Goal: Task Accomplishment & Management: Use online tool/utility

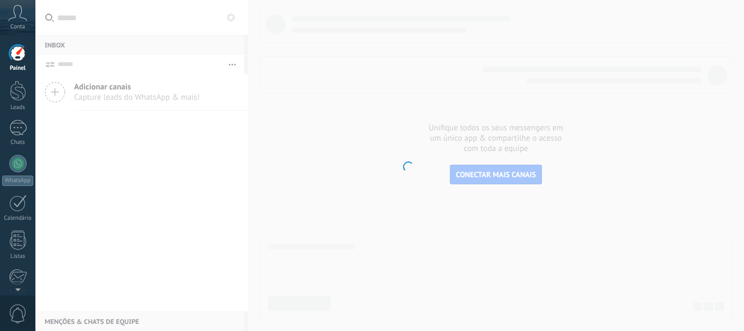
click at [19, 24] on span "Conta" at bounding box center [17, 26] width 15 height 7
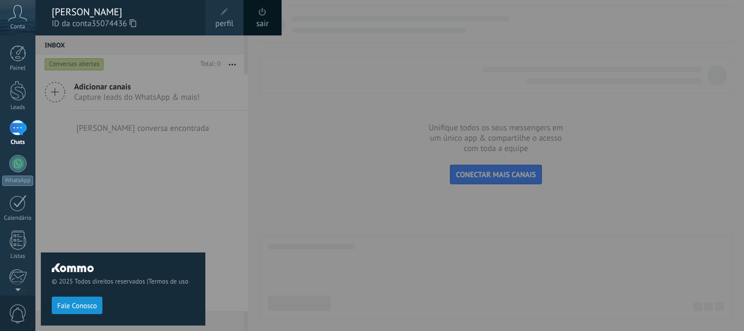
click at [19, 24] on span "Conta" at bounding box center [17, 26] width 15 height 7
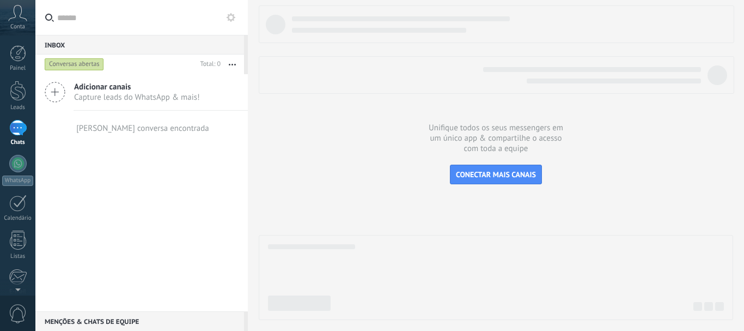
click at [19, 24] on span "Conta" at bounding box center [17, 26] width 15 height 7
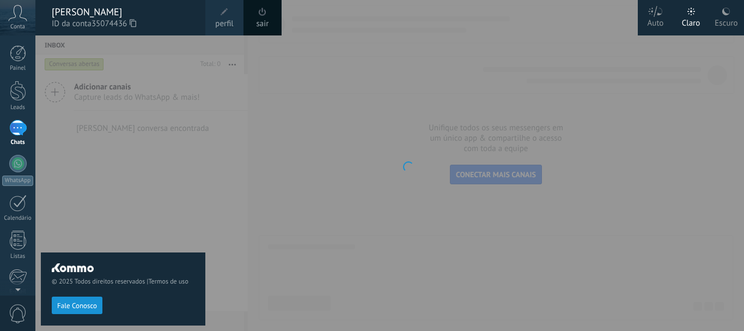
click at [19, 24] on span "Conta" at bounding box center [17, 26] width 15 height 7
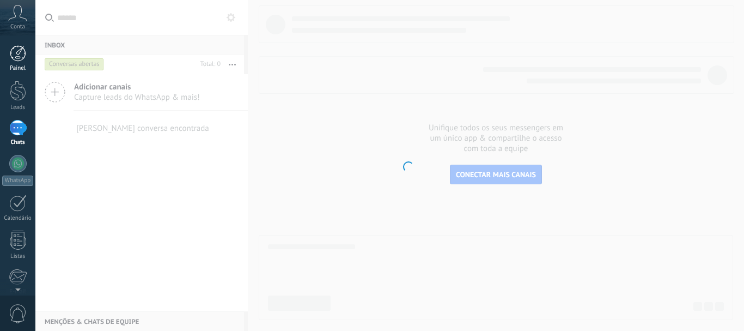
click at [9, 64] on link "Painel" at bounding box center [17, 58] width 35 height 27
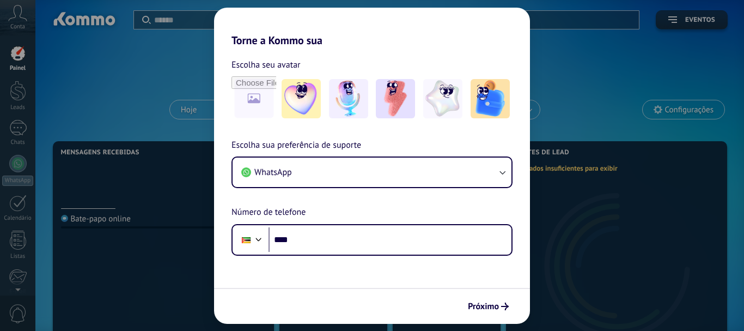
click at [15, 93] on div "Torne a Kommo sua Escolha seu avatar Escolha sua preferência de suporte WhatsAp…" at bounding box center [372, 165] width 744 height 331
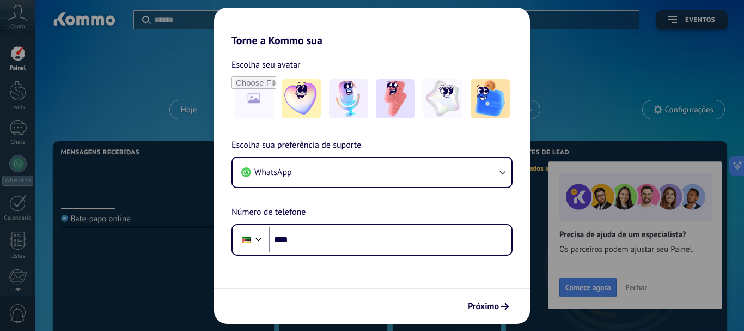
click at [4, 158] on div "Torne a Kommo sua Escolha seu avatar Escolha sua preferência de suporte WhatsAp…" at bounding box center [372, 165] width 744 height 331
click at [16, 182] on div "Torne a Kommo sua Escolha seu avatar Escolha sua preferência de suporte WhatsAp…" at bounding box center [372, 165] width 744 height 331
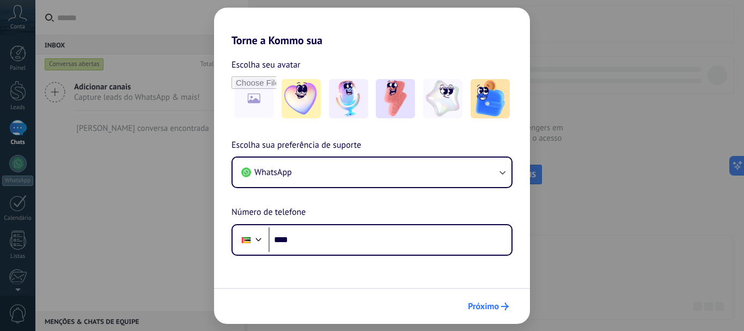
click at [477, 304] on span "Próximo" at bounding box center [483, 306] width 31 height 8
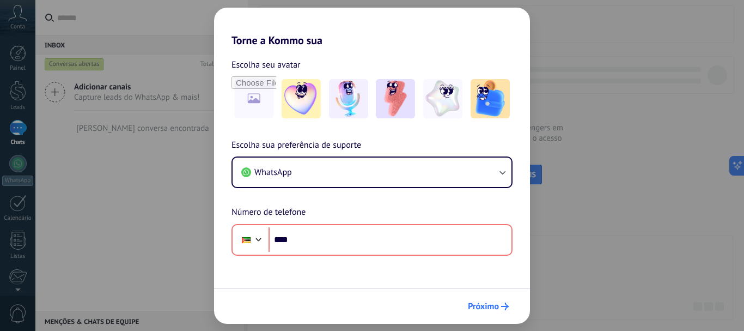
click at [477, 304] on span "Próximo" at bounding box center [483, 306] width 31 height 8
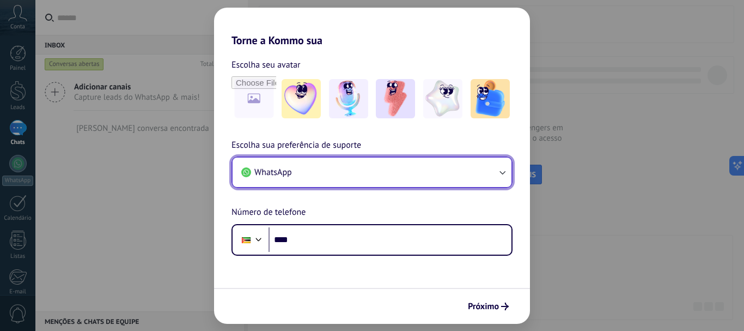
click at [371, 173] on button "WhatsApp" at bounding box center [372, 171] width 279 height 29
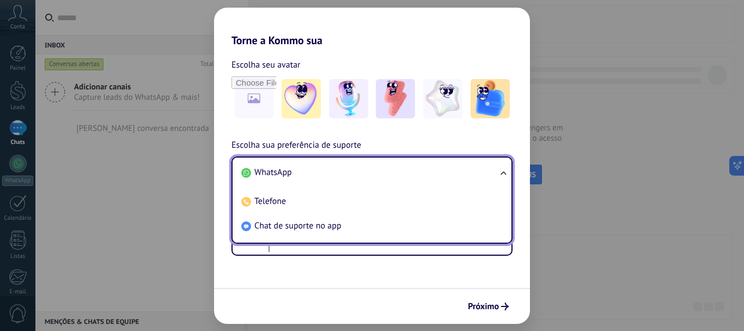
click at [181, 209] on div "Torne a Kommo sua Escolha seu avatar Escolha sua preferência de suporte WhatsAp…" at bounding box center [372, 165] width 744 height 331
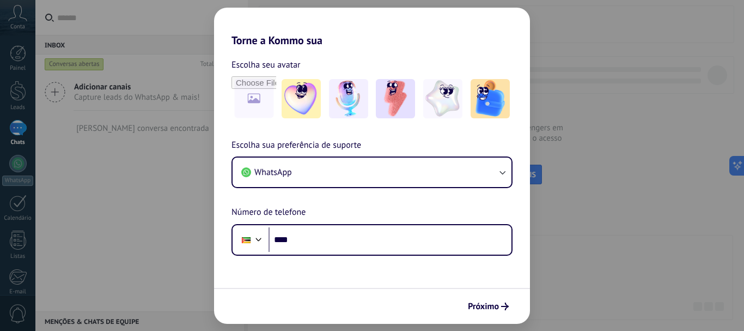
click at [19, 172] on div "Torne a Kommo sua Escolha seu avatar Escolha sua preferência de suporte WhatsAp…" at bounding box center [372, 165] width 744 height 331
click at [302, 100] on img at bounding box center [301, 98] width 39 height 39
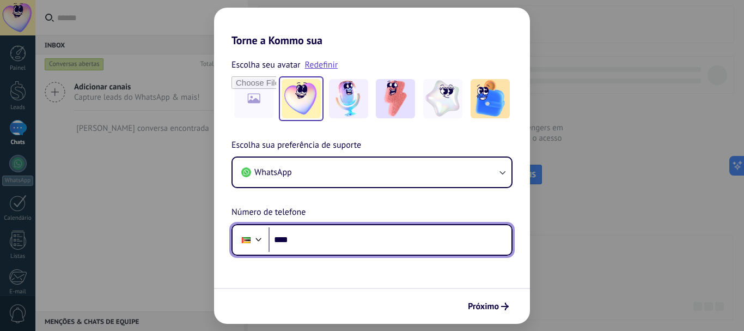
click at [296, 236] on input "****" at bounding box center [389, 239] width 243 height 25
click at [352, 248] on input "**********" at bounding box center [389, 239] width 243 height 25
type input "**********"
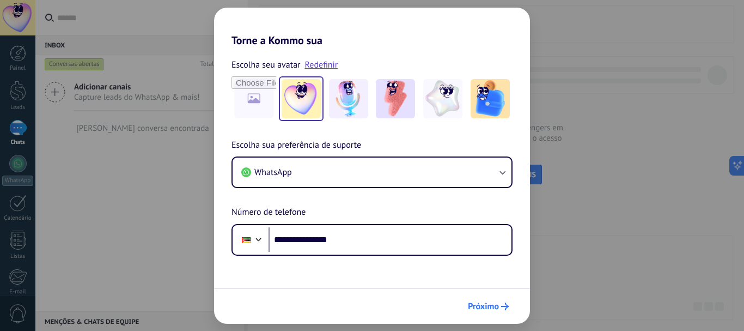
click at [490, 303] on span "Próximo" at bounding box center [483, 306] width 31 height 8
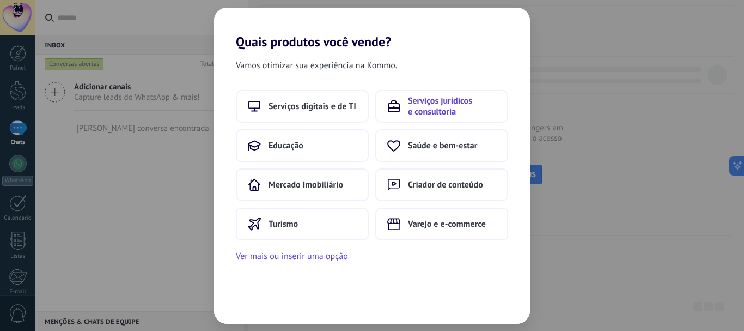
click at [448, 112] on span "Serviços jurídicos e consultoria" at bounding box center [452, 106] width 88 height 22
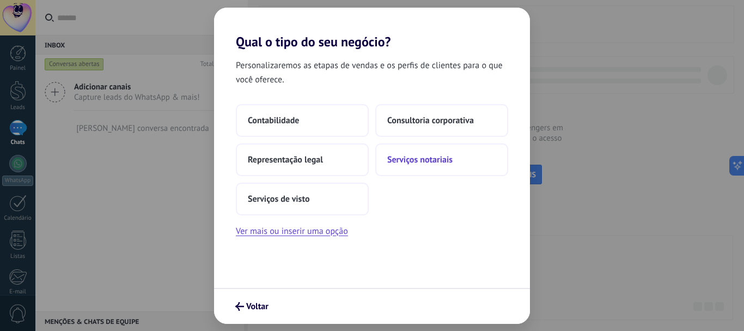
click at [389, 153] on button "Serviços notariais" at bounding box center [441, 159] width 133 height 33
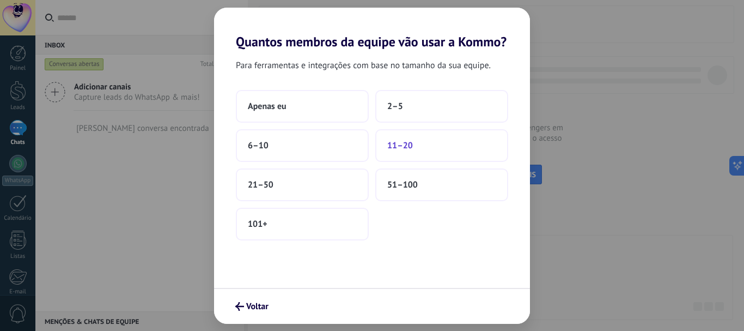
click at [390, 149] on span "11–20" at bounding box center [400, 145] width 26 height 11
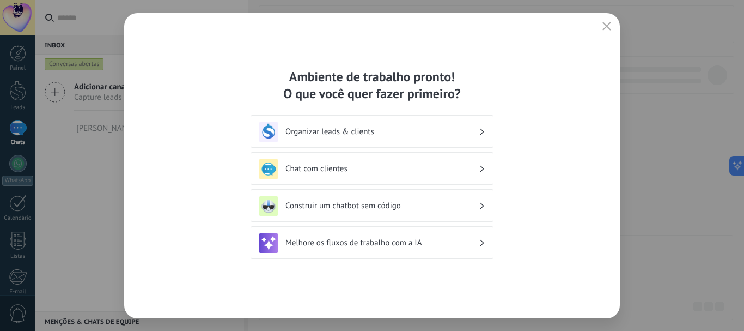
click at [438, 131] on h3 "Organizar leads & clients" at bounding box center [381, 131] width 193 height 10
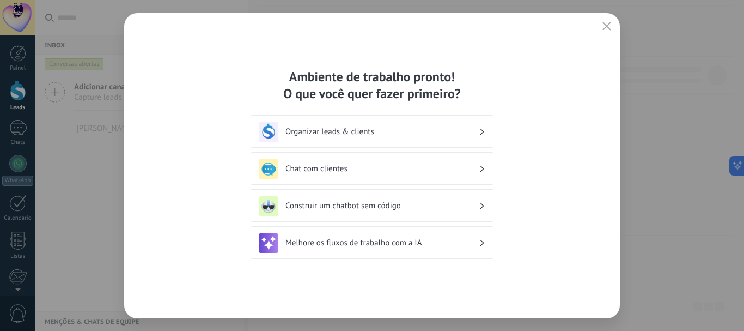
click at [397, 173] on h3 "Chat com clientes" at bounding box center [381, 168] width 193 height 10
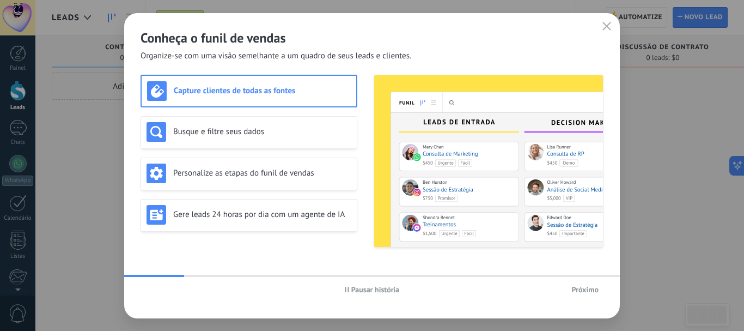
click at [606, 21] on button "button" at bounding box center [607, 26] width 14 height 15
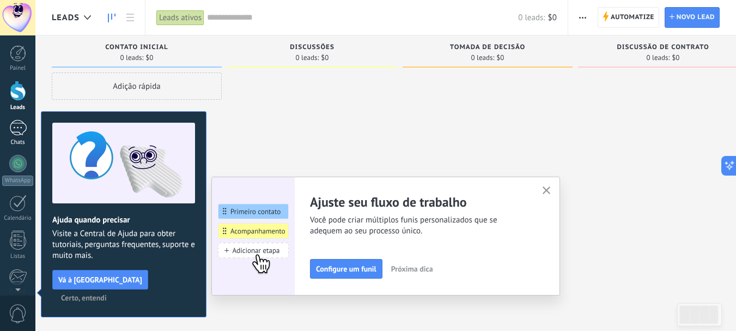
click at [23, 130] on div at bounding box center [17, 128] width 17 height 16
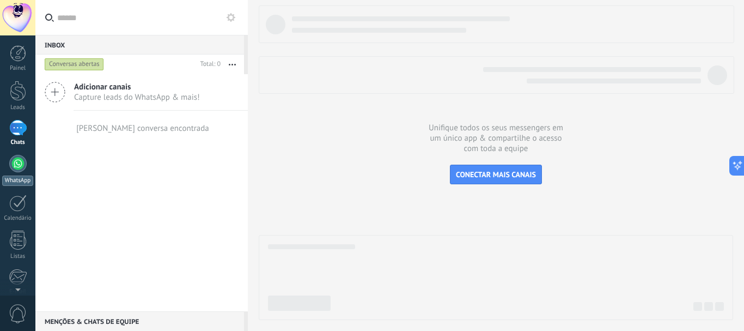
click at [22, 172] on link "WhatsApp" at bounding box center [17, 170] width 35 height 31
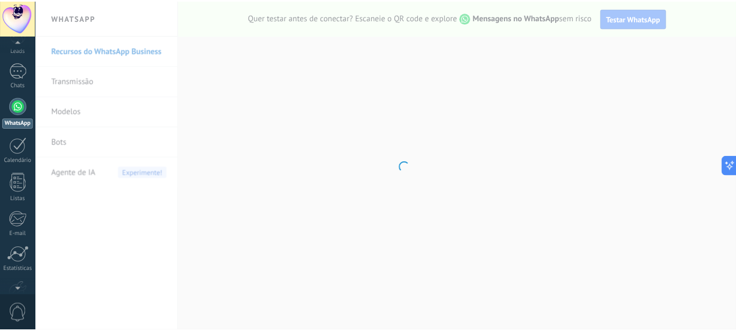
scroll to position [123, 0]
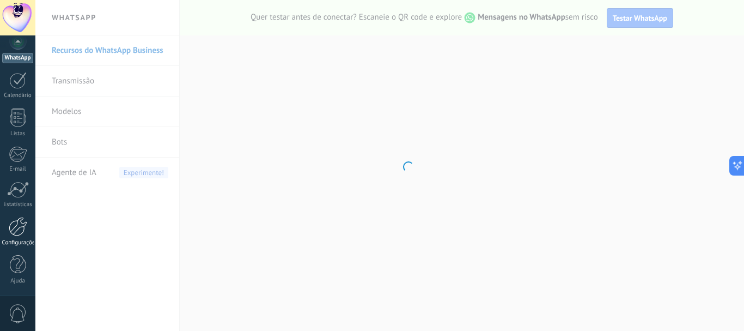
click at [13, 224] on div at bounding box center [18, 226] width 19 height 19
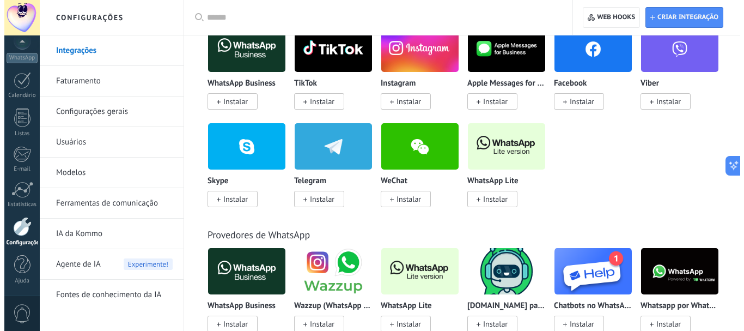
scroll to position [246, 0]
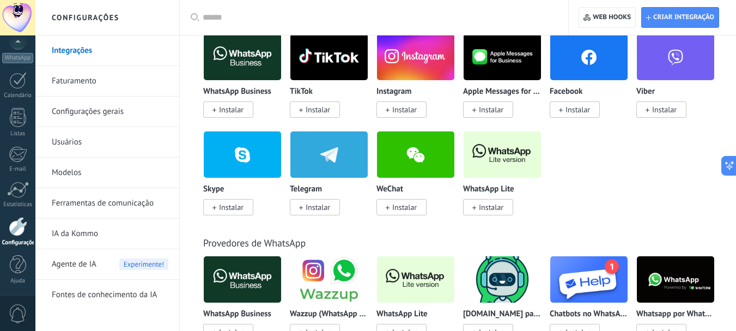
click at [489, 209] on span "Instalar" at bounding box center [491, 207] width 25 height 10
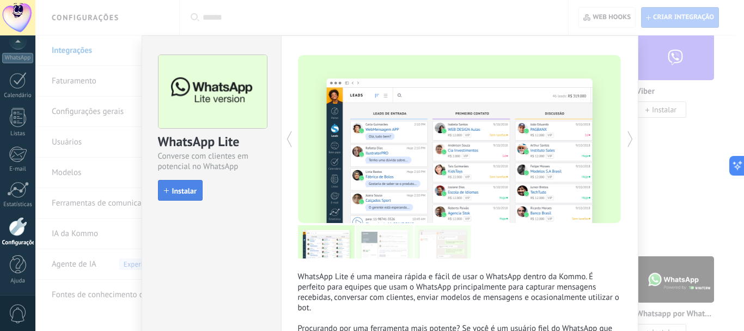
click at [186, 190] on span "Instalar" at bounding box center [184, 191] width 25 height 8
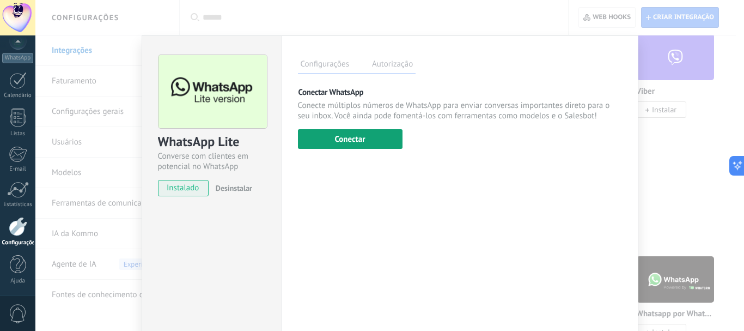
click at [374, 136] on button "Conectar" at bounding box center [350, 139] width 105 height 20
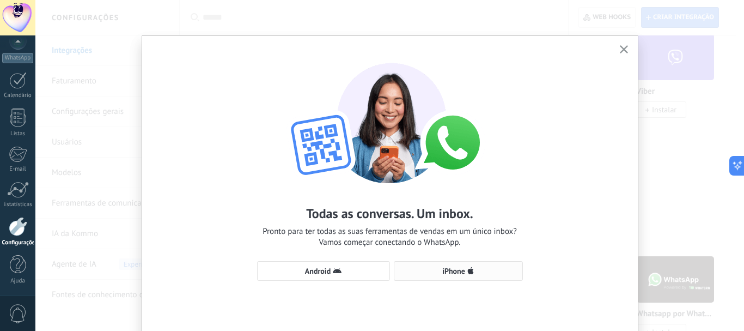
click at [430, 273] on span "iPhone" at bounding box center [458, 270] width 117 height 9
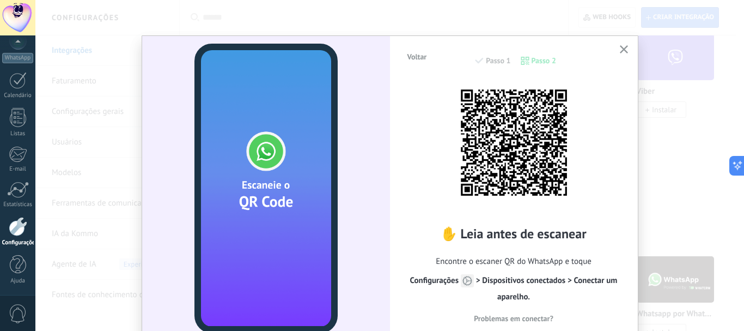
click at [406, 238] on h2 "✋ Leia antes de escanear" at bounding box center [513, 233] width 215 height 17
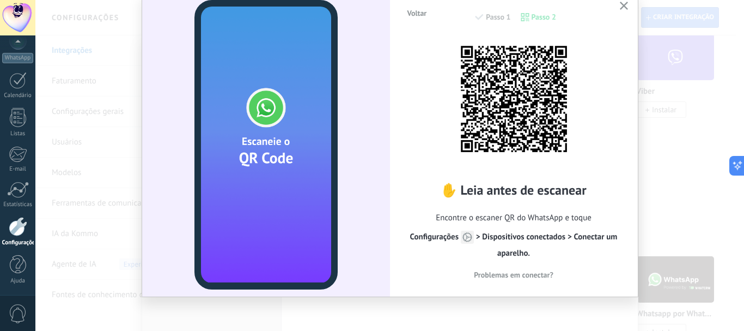
scroll to position [45, 0]
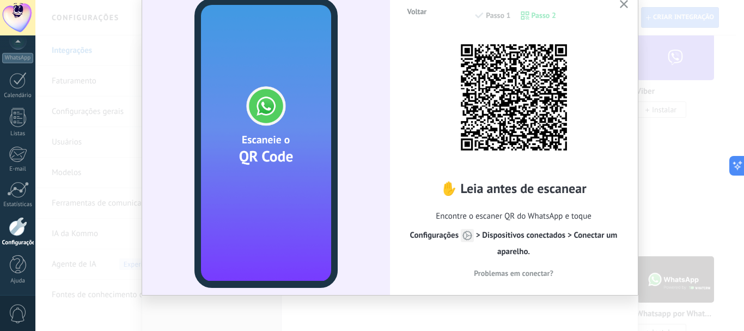
click at [482, 234] on span "Configurações > Dispositivos conectados > Conectar um aparelho." at bounding box center [513, 243] width 207 height 27
click at [579, 237] on span "Configurações > Dispositivos conectados > Conectar um aparelho." at bounding box center [513, 243] width 207 height 27
click at [582, 76] on div "✋ Leia antes de escanear Encontre o escaner QR do WhatsApp e toque Configuraçõe…" at bounding box center [513, 156] width 215 height 243
click at [483, 17] on div "Voltar Passo 1 Passo 2" at bounding box center [513, 21] width 215 height 28
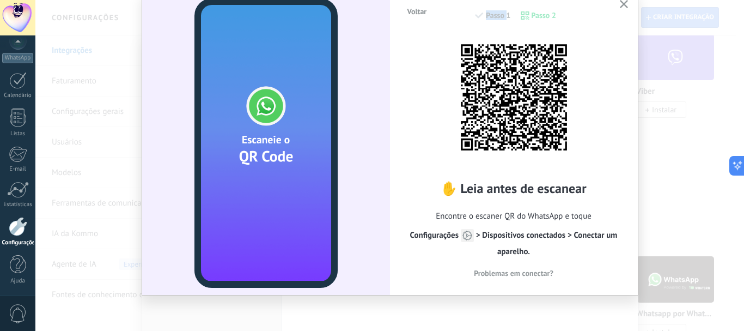
click at [483, 17] on div "Voltar Passo 1 Passo 2" at bounding box center [513, 21] width 215 height 28
click at [498, 103] on img at bounding box center [514, 97] width 120 height 120
click at [625, 5] on icon "button" at bounding box center [624, 4] width 8 height 8
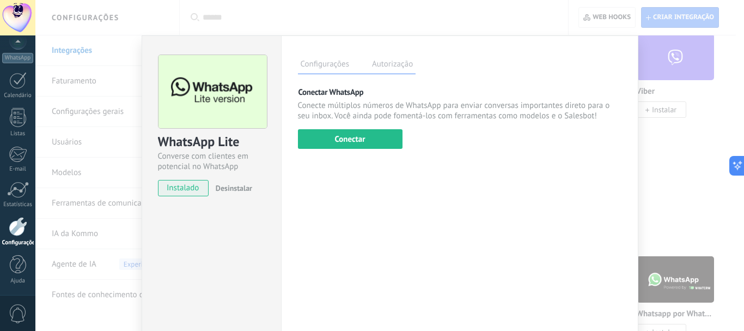
scroll to position [0, 0]
click at [376, 70] on label "Autorização" at bounding box center [392, 66] width 46 height 16
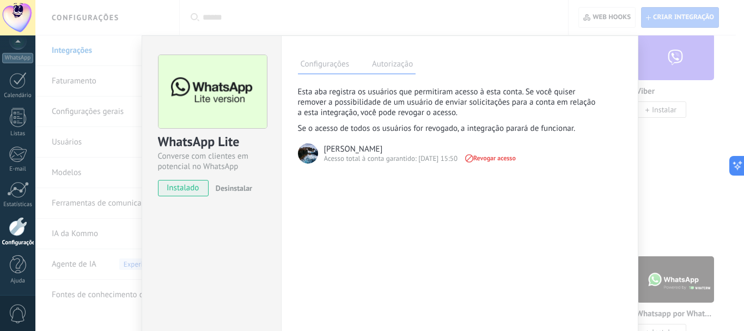
click at [340, 68] on label "Configurações" at bounding box center [325, 66] width 54 height 16
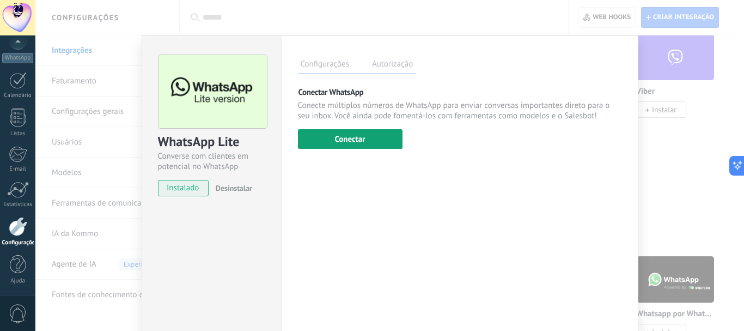
click at [350, 129] on button "Conectar" at bounding box center [350, 139] width 105 height 20
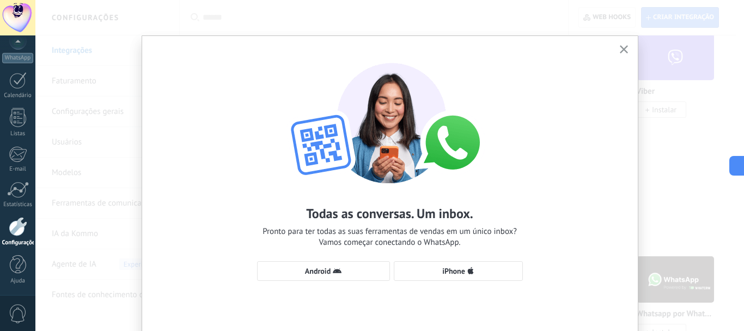
click at [422, 258] on div "Todas as conversas. Um inbox. Pronto para ter todas as suas ferramentas de vend…" at bounding box center [390, 166] width 496 height 261
click at [419, 267] on span "iPhone" at bounding box center [458, 270] width 117 height 9
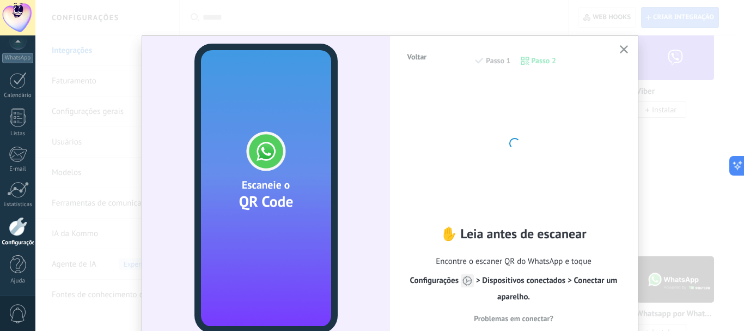
click at [473, 278] on span "Configurações > Dispositivos conectados > Conectar um aparelho." at bounding box center [513, 288] width 207 height 27
click at [436, 283] on span "Configurações" at bounding box center [442, 280] width 64 height 10
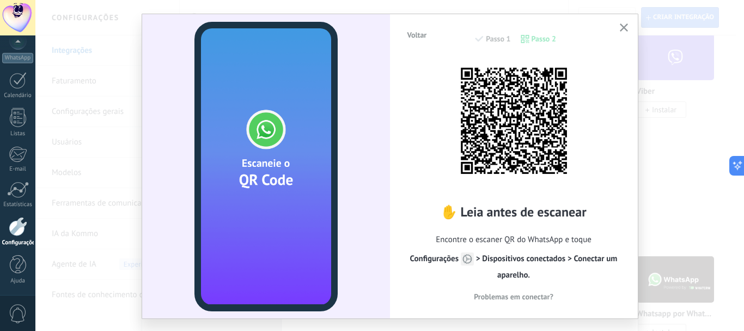
scroll to position [44, 0]
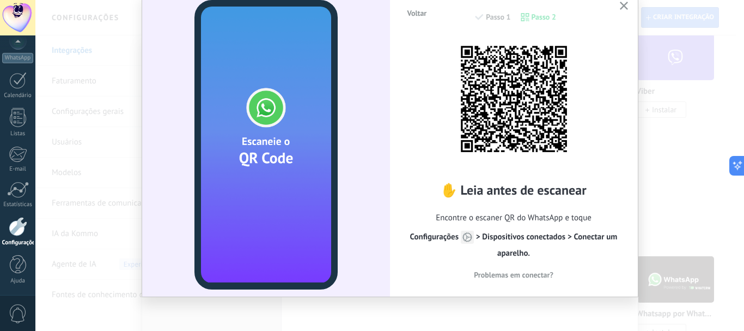
click at [506, 276] on span "Problemas em conectar?" at bounding box center [514, 275] width 80 height 8
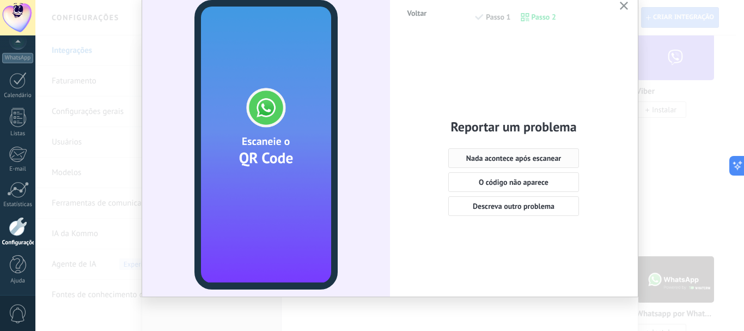
click at [507, 162] on span "Nada acontece após escanear" at bounding box center [513, 158] width 95 height 8
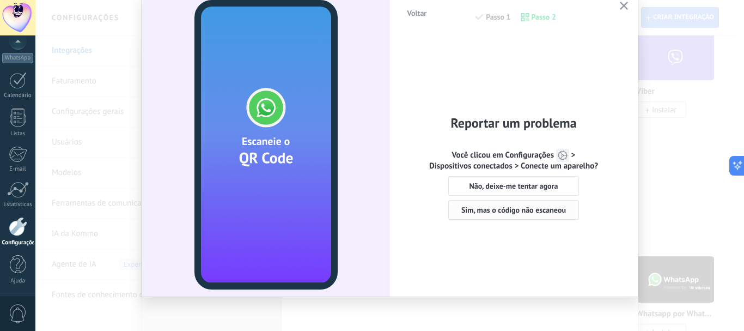
click at [526, 209] on span "Sim, mas o código não escaneou" at bounding box center [513, 210] width 105 height 8
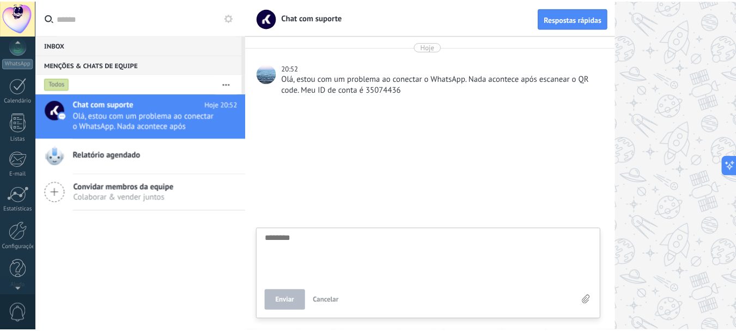
scroll to position [123, 0]
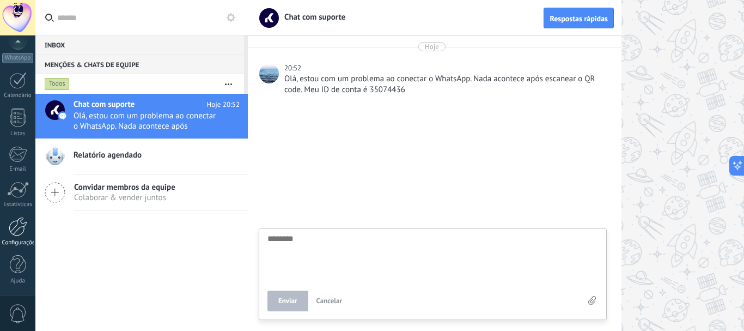
click at [21, 234] on div at bounding box center [18, 226] width 19 height 19
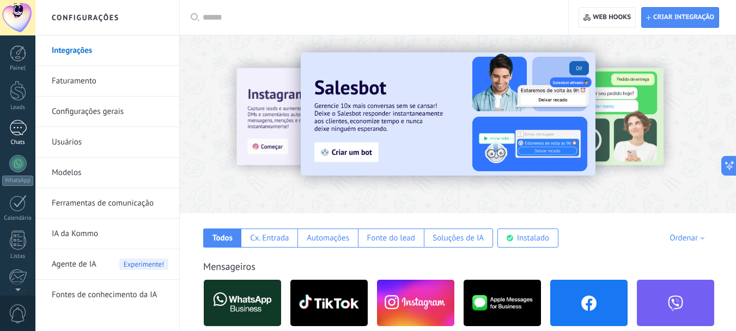
click at [20, 127] on div at bounding box center [17, 128] width 17 height 16
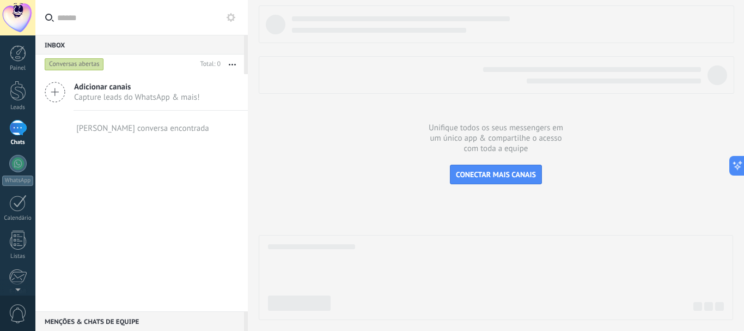
click at [231, 22] on button at bounding box center [230, 17] width 13 height 13
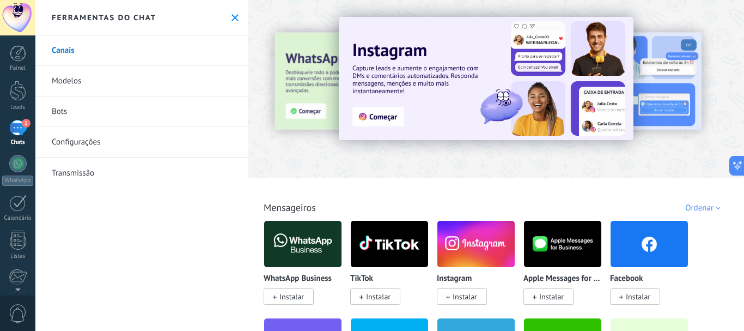
click at [82, 118] on link "Bots" at bounding box center [141, 111] width 212 height 30
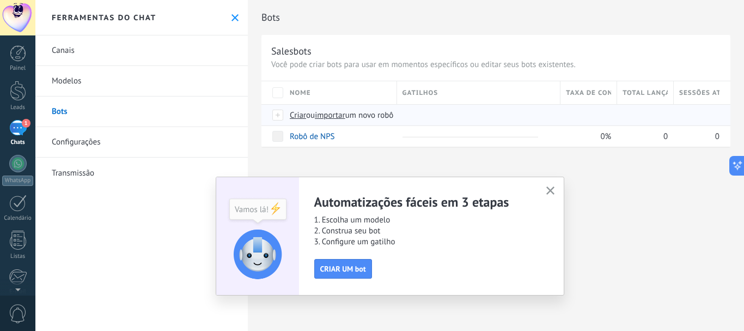
click at [328, 114] on span "importar" at bounding box center [330, 115] width 30 height 10
click at [0, 0] on input "importar um novo robô" at bounding box center [0, 0] width 0 height 0
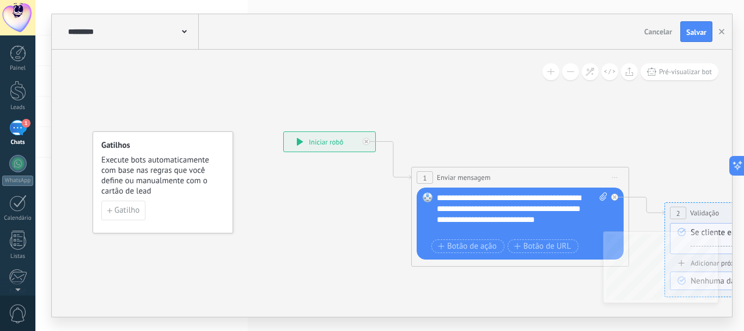
click at [184, 29] on span at bounding box center [184, 31] width 5 height 10
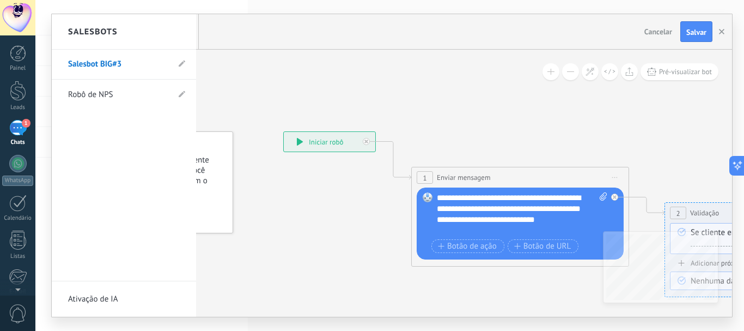
click at [352, 74] on div at bounding box center [392, 165] width 680 height 302
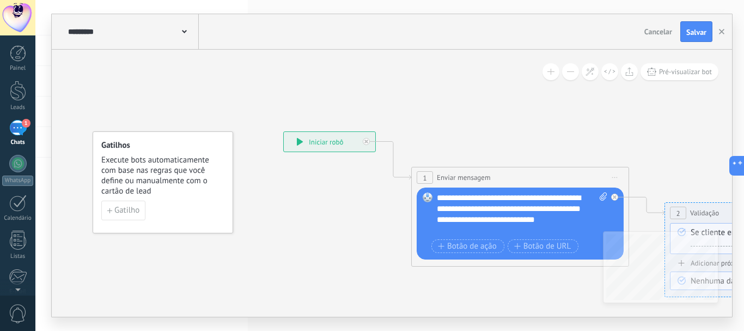
click at [303, 144] on div "**********" at bounding box center [329, 142] width 91 height 20
click at [303, 144] on icon at bounding box center [300, 142] width 7 height 8
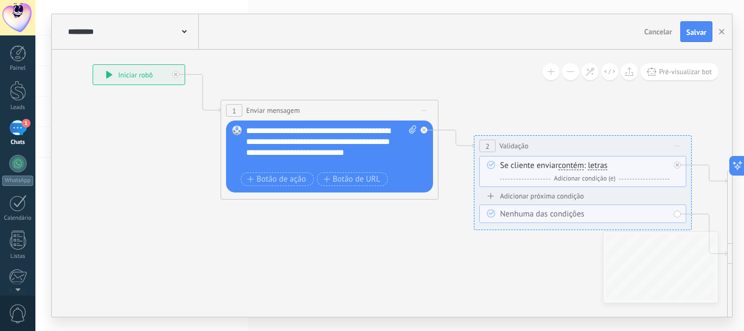
drag, startPoint x: 533, startPoint y: 142, endPoint x: 343, endPoint y: 75, distance: 202.0
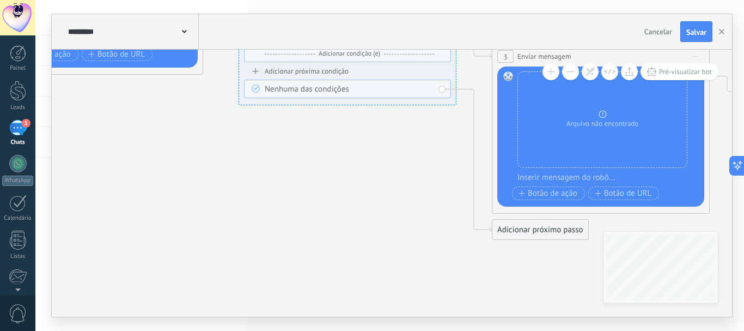
drag, startPoint x: 548, startPoint y: 314, endPoint x: 313, endPoint y: 189, distance: 266.3
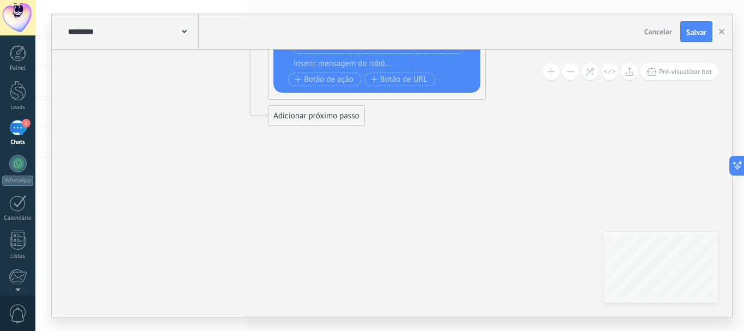
drag, startPoint x: 551, startPoint y: 295, endPoint x: 327, endPoint y: 181, distance: 251.1
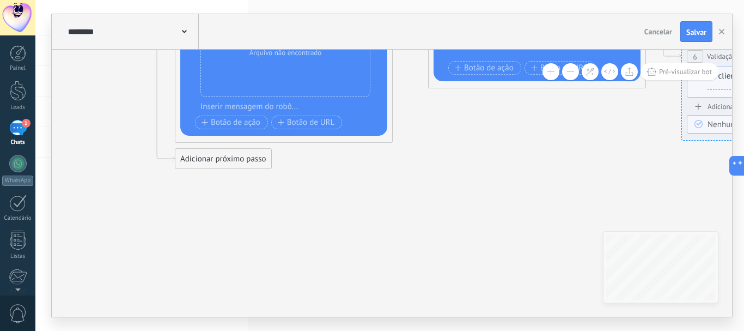
drag, startPoint x: 491, startPoint y: 141, endPoint x: 397, endPoint y: 184, distance: 103.6
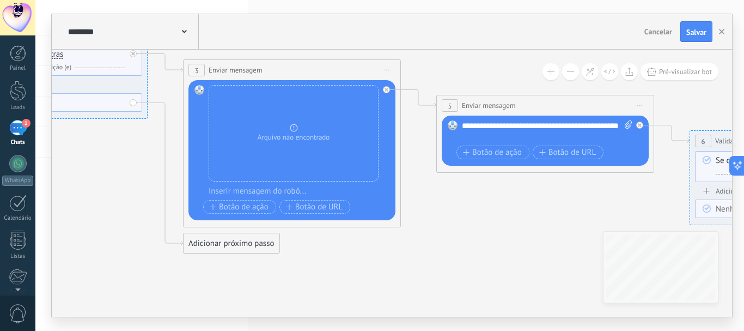
drag, startPoint x: 513, startPoint y: 153, endPoint x: 522, endPoint y: 238, distance: 85.5
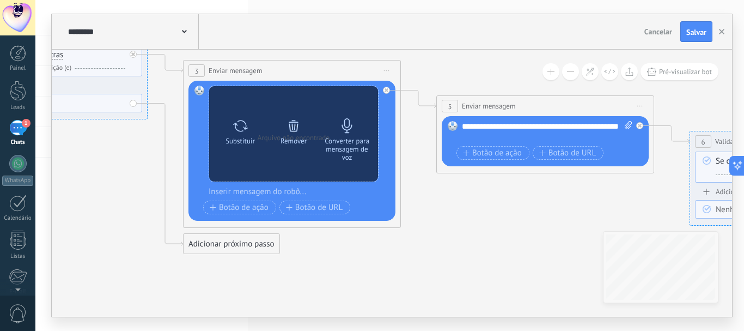
click at [345, 138] on div "Converter para mensagem de voz" at bounding box center [347, 149] width 46 height 25
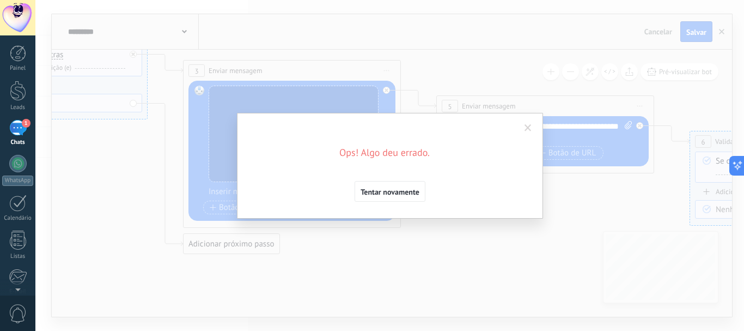
click at [532, 133] on span at bounding box center [528, 128] width 18 height 19
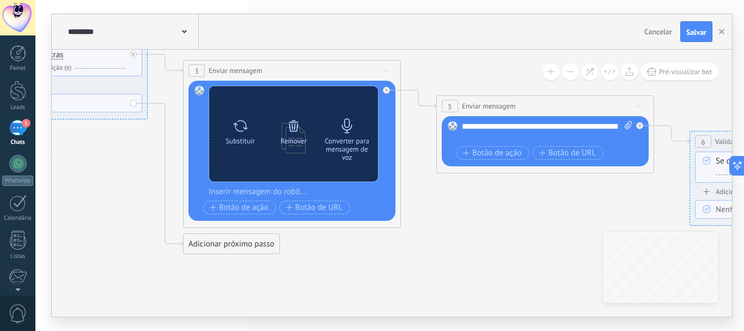
click at [344, 141] on div "Converter para mensagem de voz" at bounding box center [347, 149] width 46 height 25
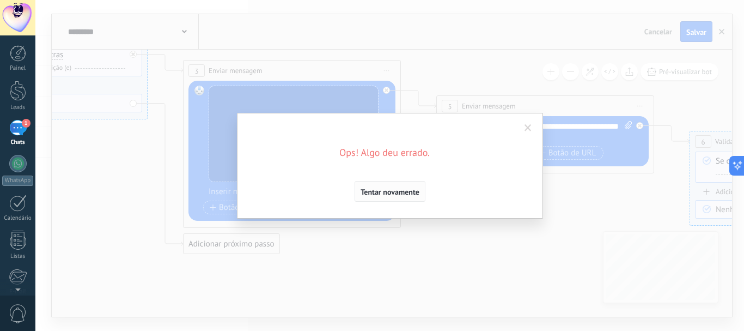
click at [376, 196] on span "Tentar novamente" at bounding box center [390, 192] width 59 height 8
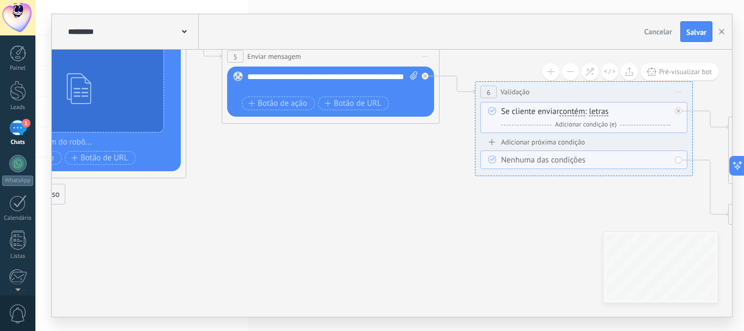
drag, startPoint x: 627, startPoint y: 205, endPoint x: 412, endPoint y: 155, distance: 220.2
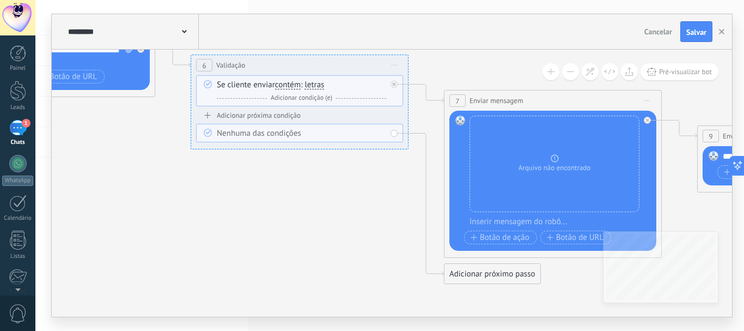
drag, startPoint x: 606, startPoint y: 210, endPoint x: 271, endPoint y: 182, distance: 336.7
click at [271, 182] on icon at bounding box center [481, 137] width 3409 height 1065
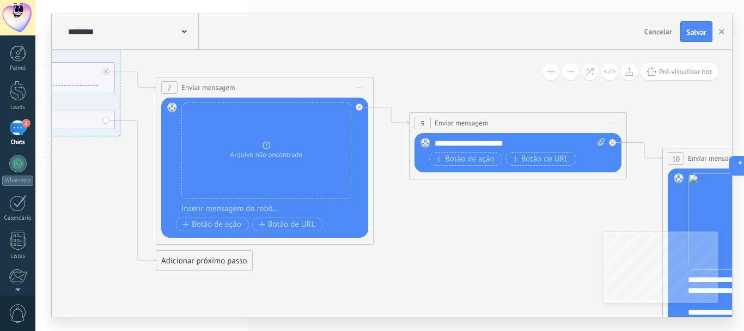
drag, startPoint x: 618, startPoint y: 222, endPoint x: 381, endPoint y: 211, distance: 237.2
click at [381, 211] on icon at bounding box center [193, 117] width 3409 height 1050
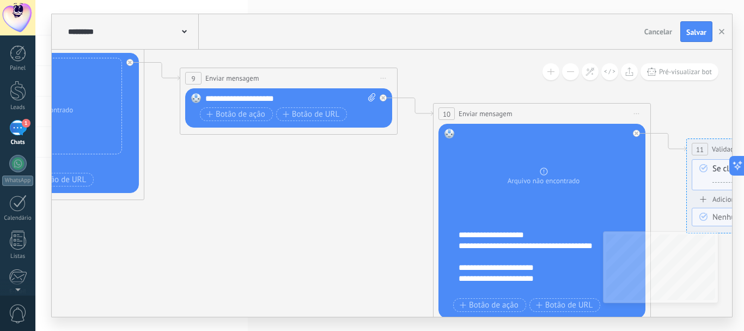
drag, startPoint x: 596, startPoint y: 218, endPoint x: 367, endPoint y: 173, distance: 233.7
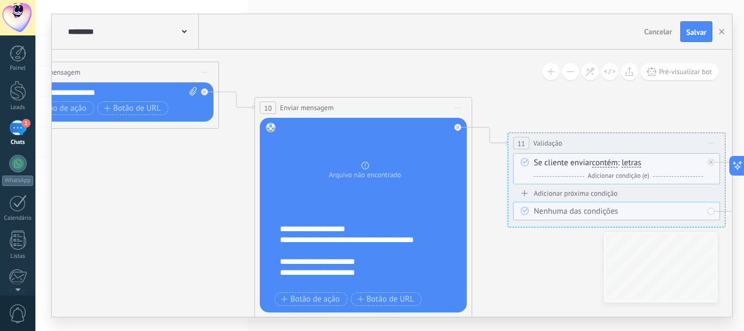
drag, startPoint x: 528, startPoint y: 81, endPoint x: 312, endPoint y: 71, distance: 216.4
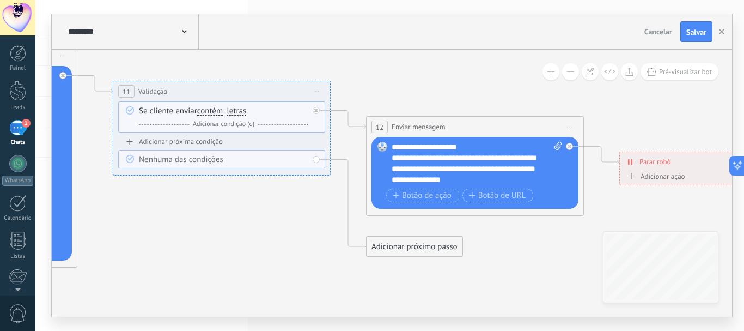
drag, startPoint x: 484, startPoint y: 113, endPoint x: 127, endPoint y: 65, distance: 360.5
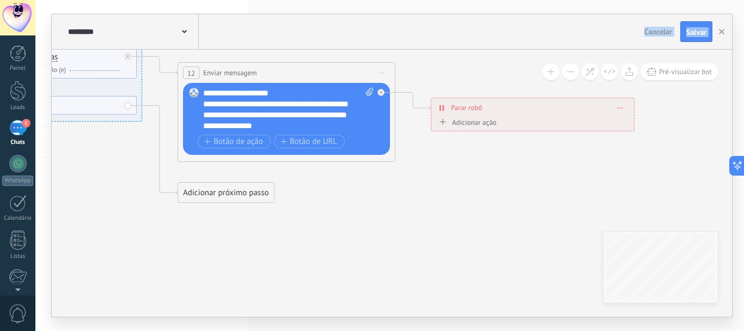
drag, startPoint x: 408, startPoint y: 93, endPoint x: 220, endPoint y: 39, distance: 196.0
click at [220, 39] on div "**********" at bounding box center [392, 165] width 680 height 302
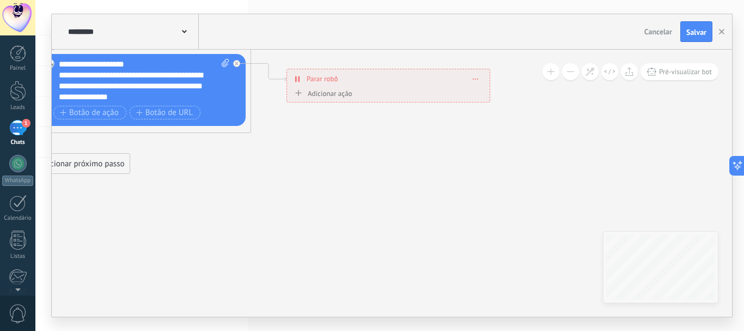
drag, startPoint x: 493, startPoint y: 173, endPoint x: 349, endPoint y: 144, distance: 147.2
click at [651, 34] on span "Cancelar" at bounding box center [658, 32] width 28 height 10
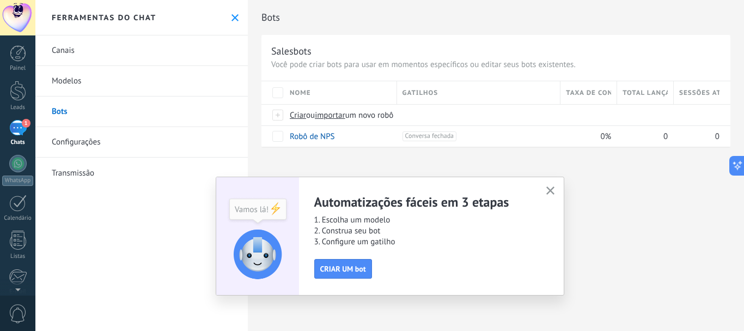
click at [553, 186] on button "button" at bounding box center [551, 191] width 14 height 15
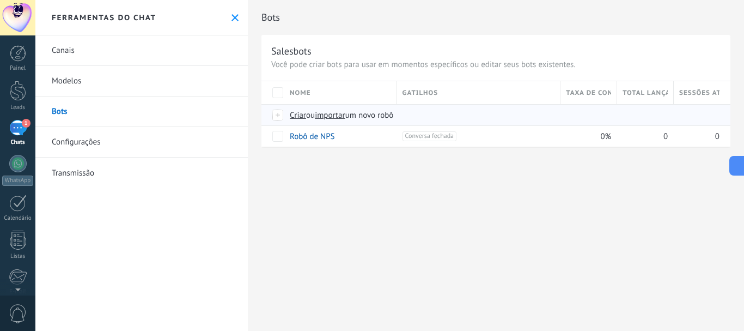
click at [296, 115] on span "Criar" at bounding box center [298, 115] width 16 height 10
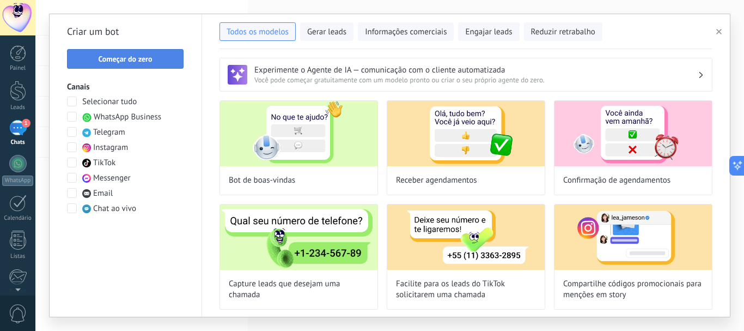
click at [135, 62] on span "Começar do zero" at bounding box center [125, 59] width 54 height 8
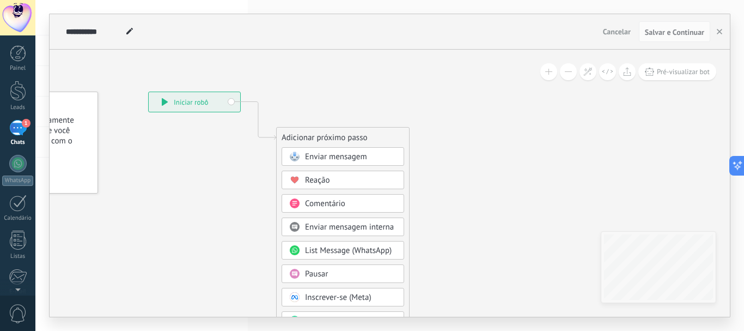
drag, startPoint x: 497, startPoint y: 132, endPoint x: 364, endPoint y: 92, distance: 138.7
click at [364, 92] on icon at bounding box center [242, 283] width 732 height 929
click at [620, 70] on button at bounding box center [627, 71] width 17 height 17
click at [328, 153] on span "Enviar mensagem" at bounding box center [336, 156] width 62 height 10
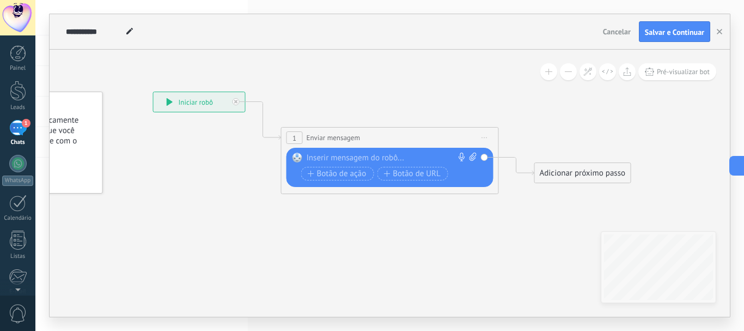
click at [353, 154] on div at bounding box center [388, 157] width 162 height 11
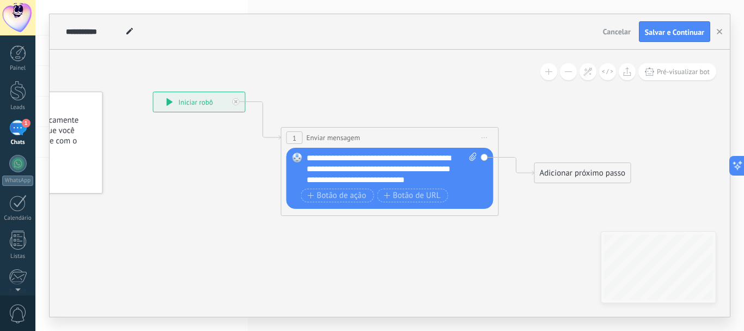
click at [598, 175] on div "Adicionar próximo passo" at bounding box center [583, 173] width 96 height 18
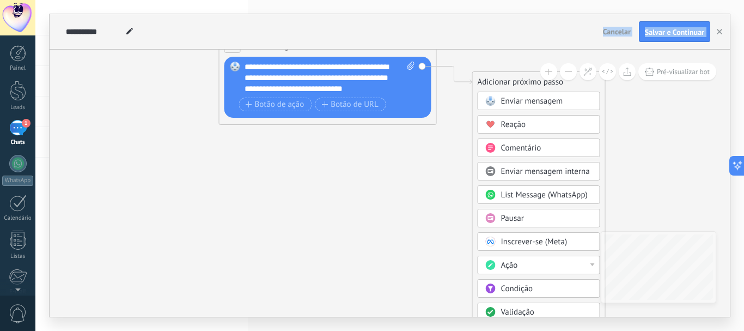
drag, startPoint x: 473, startPoint y: 282, endPoint x: 408, endPoint y: 33, distance: 257.2
click at [408, 33] on div "**********" at bounding box center [390, 165] width 680 height 302
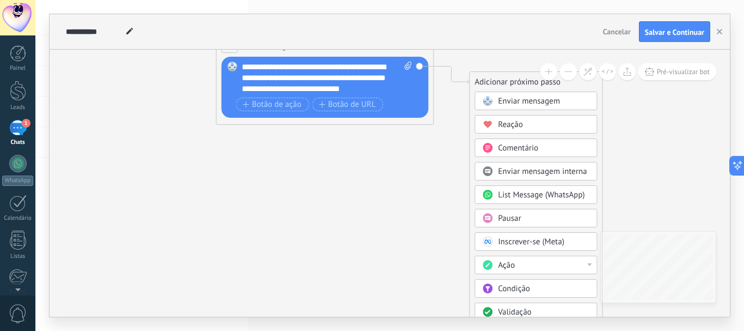
click at [490, 315] on circle at bounding box center [488, 312] width 10 height 10
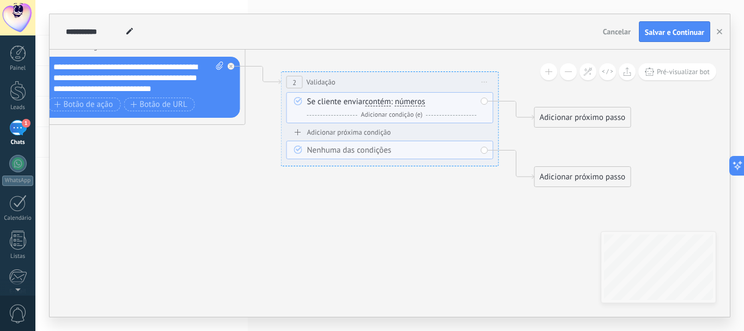
click at [412, 107] on div "Se cliente enviar contém iguais desiguais contém não contém tem o comprimento d…" at bounding box center [391, 108] width 169 height 24
click at [412, 105] on span "números" at bounding box center [410, 101] width 30 height 9
click at [412, 105] on button "números" at bounding box center [457, 102] width 136 height 20
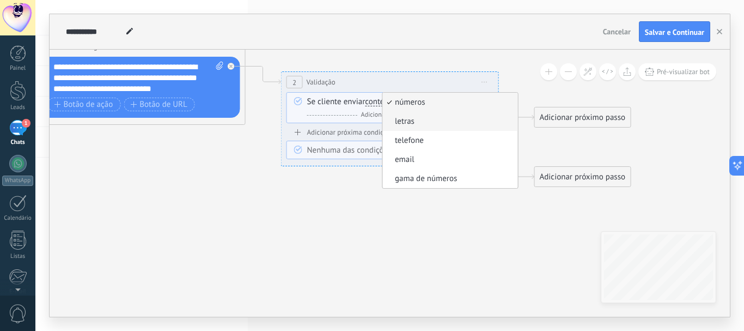
click at [412, 124] on span "letras" at bounding box center [449, 121] width 132 height 11
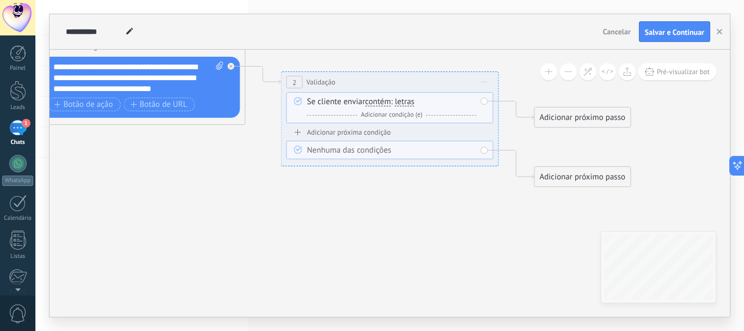
click at [563, 117] on div "Adicionar próximo passo" at bounding box center [583, 117] width 96 height 18
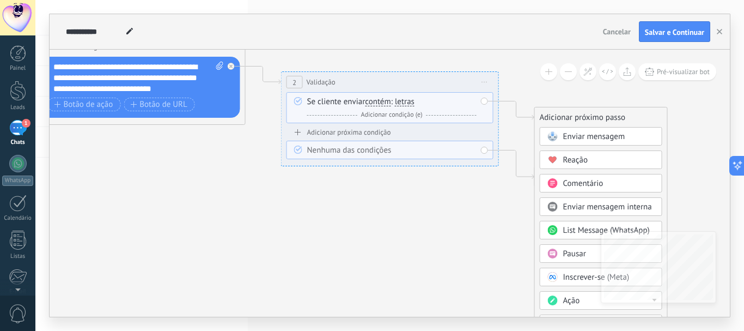
click at [564, 134] on span "Enviar mensagem" at bounding box center [594, 136] width 62 height 10
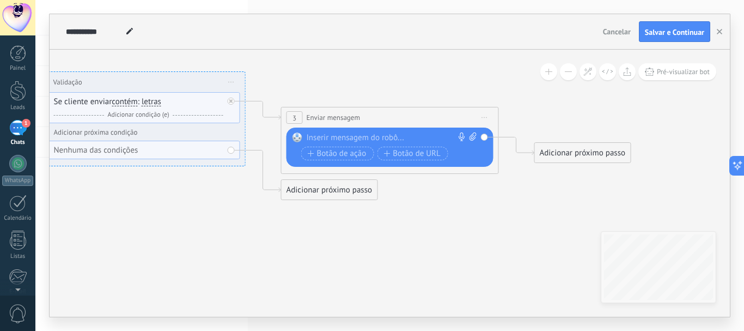
click at [472, 136] on icon at bounding box center [472, 136] width 7 height 8
click input "Upload" at bounding box center [0, 0] width 0 height 0
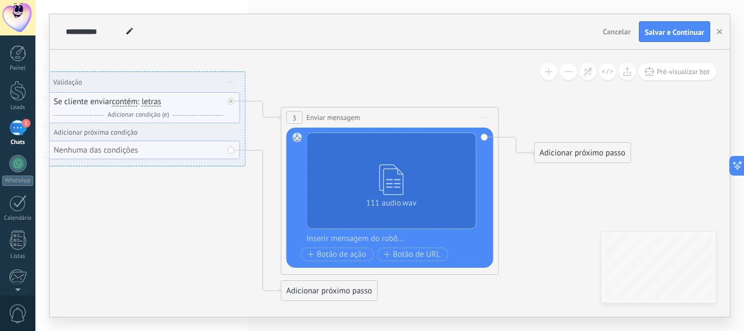
type textarea "********"
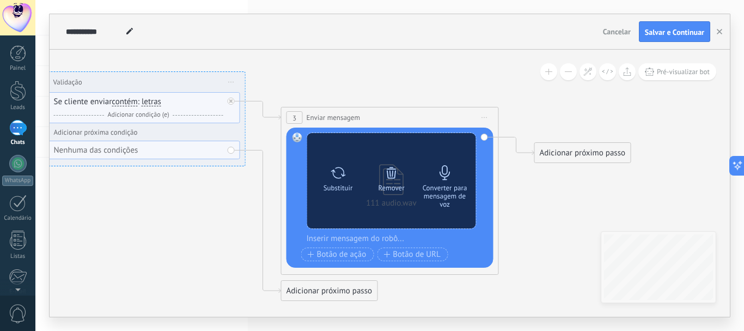
scroll to position [10, 0]
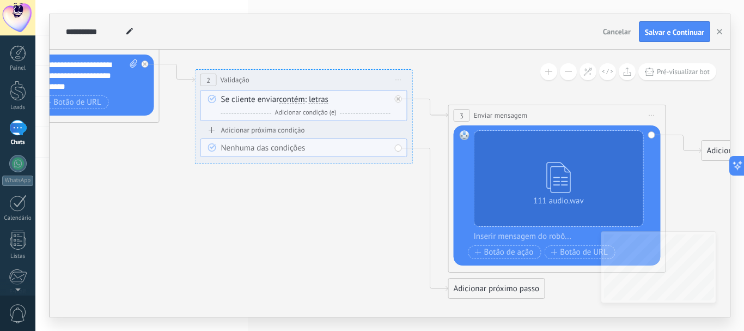
drag, startPoint x: 189, startPoint y: 240, endPoint x: 355, endPoint y: 236, distance: 166.1
click at [355, 236] on icon at bounding box center [287, 98] width 1492 height 744
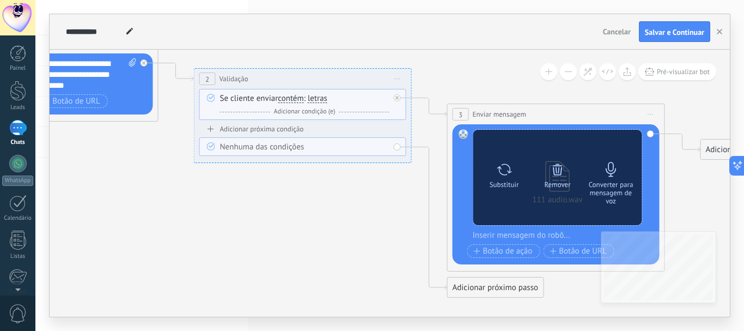
click at [551, 183] on div "Remover" at bounding box center [557, 184] width 26 height 8
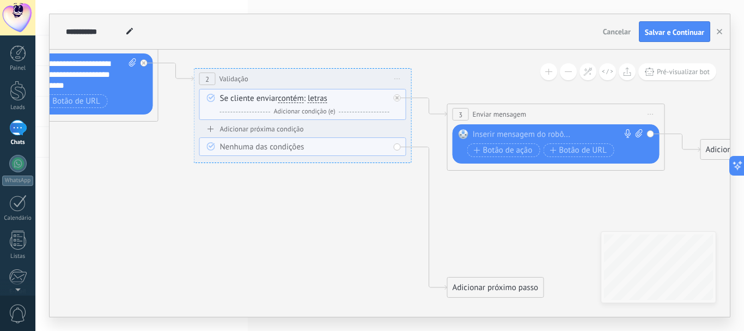
click at [633, 135] on span at bounding box center [637, 134] width 10 height 11
click input "Upload" at bounding box center [0, 0] width 0 height 0
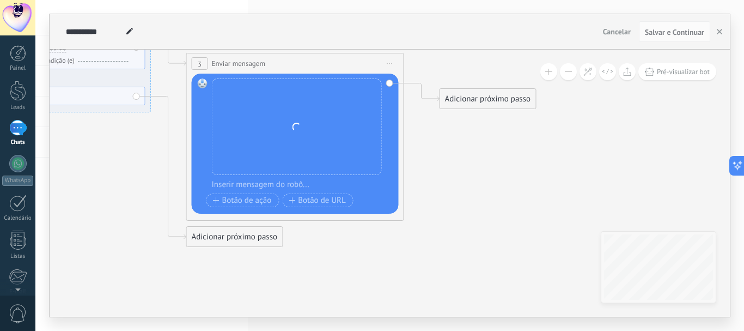
drag, startPoint x: 353, startPoint y: 197, endPoint x: 92, endPoint y: 147, distance: 265.7
click at [92, 147] on icon at bounding box center [25, 46] width 1492 height 744
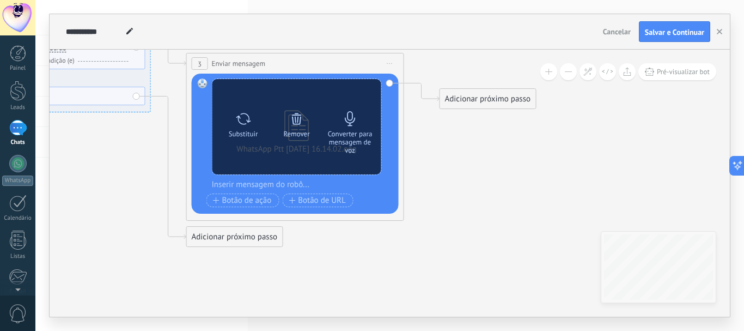
click at [349, 130] on div "Converter para mensagem de voz" at bounding box center [350, 142] width 46 height 25
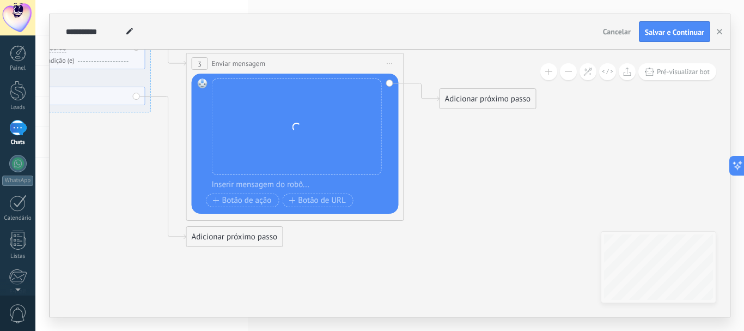
click at [456, 97] on div "Adicionar próximo passo" at bounding box center [488, 99] width 96 height 18
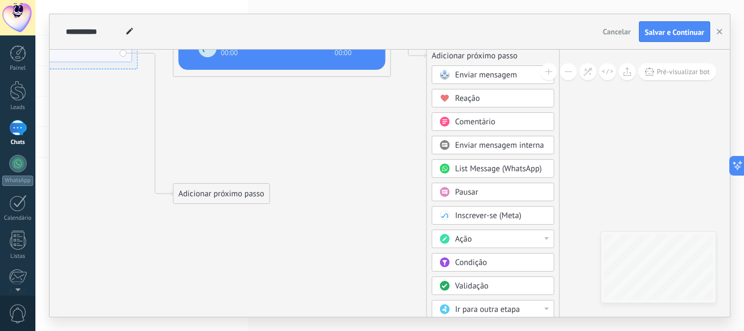
drag, startPoint x: 589, startPoint y: 271, endPoint x: 575, endPoint y: 131, distance: 140.1
click at [575, 131] on icon at bounding box center [12, 3] width 1492 height 744
click at [490, 278] on div "Validação" at bounding box center [492, 285] width 123 height 19
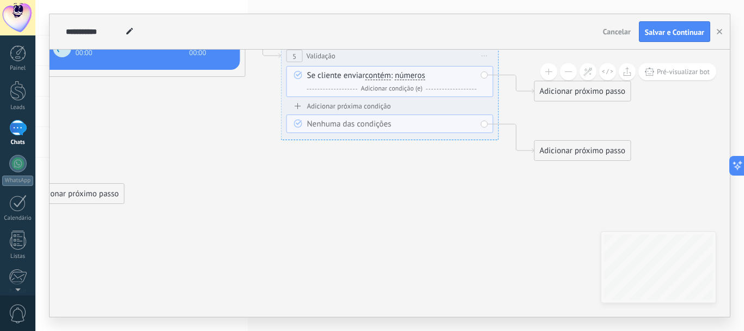
click at [411, 76] on span "números" at bounding box center [410, 75] width 30 height 9
click at [411, 76] on button "números" at bounding box center [457, 76] width 136 height 20
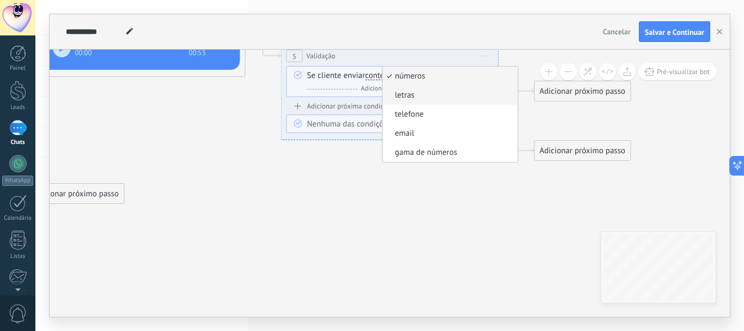
click at [415, 98] on span "letras" at bounding box center [449, 95] width 132 height 11
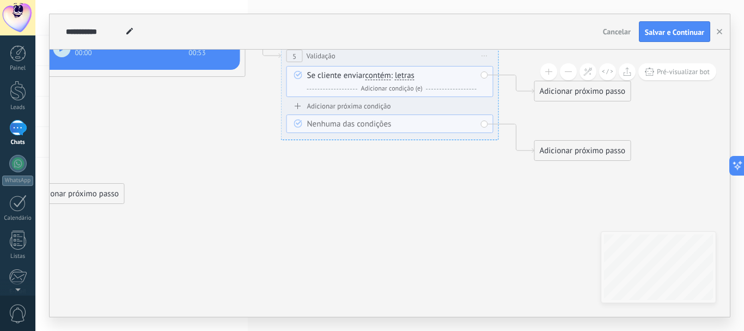
click at [549, 93] on div "Adicionar próximo passo" at bounding box center [583, 91] width 96 height 18
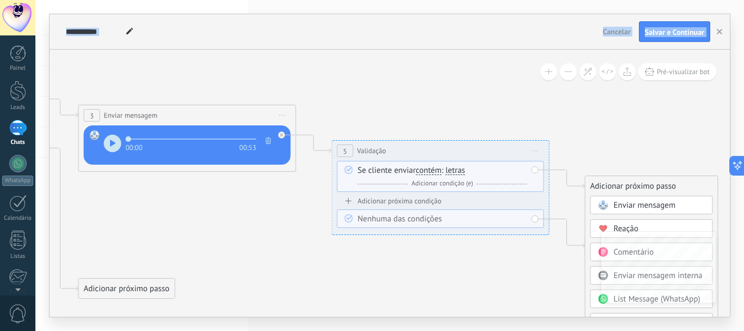
drag, startPoint x: 462, startPoint y: 229, endPoint x: 516, endPoint y: 324, distance: 109.2
click at [516, 324] on div "**********" at bounding box center [389, 165] width 709 height 331
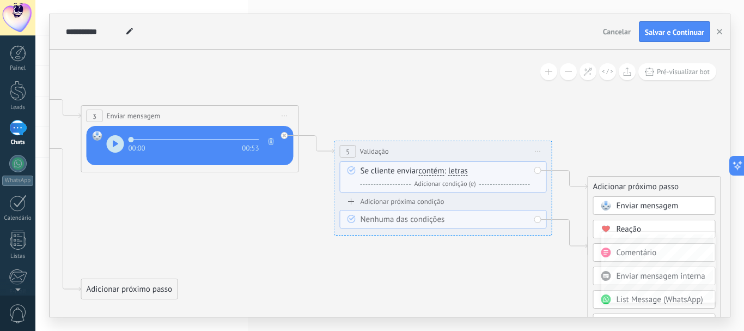
drag, startPoint x: 516, startPoint y: 324, endPoint x: 637, endPoint y: 322, distance: 121.5
click at [637, 322] on div "**********" at bounding box center [389, 165] width 709 height 331
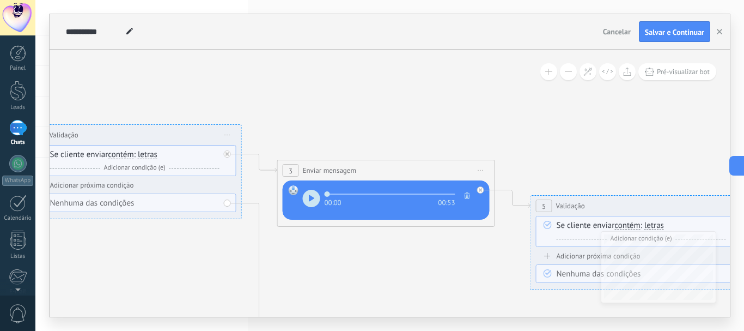
drag, startPoint x: 131, startPoint y: 231, endPoint x: 327, endPoint y: 285, distance: 203.5
click at [327, 285] on icon at bounding box center [242, 203] width 1745 height 845
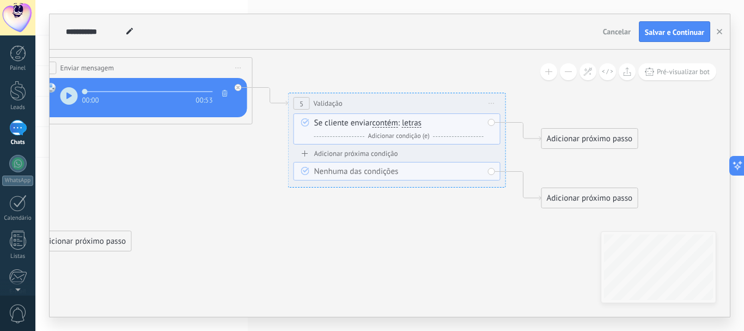
drag, startPoint x: 598, startPoint y: 155, endPoint x: 356, endPoint y: 52, distance: 263.1
click at [356, 52] on icon at bounding box center [0, 101] width 1745 height 845
drag, startPoint x: 494, startPoint y: 123, endPoint x: 313, endPoint y: 127, distance: 181.4
click at [313, 127] on div "Se cliente enviar contém iguais desiguais contém não contém tem o comprimento d…" at bounding box center [397, 128] width 207 height 31
click at [565, 72] on button at bounding box center [568, 71] width 17 height 17
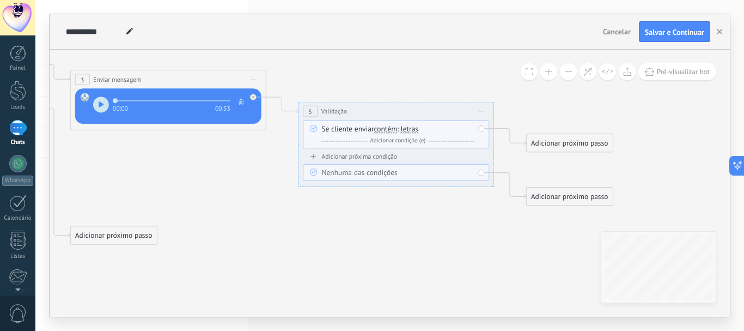
click at [565, 72] on button at bounding box center [568, 71] width 17 height 17
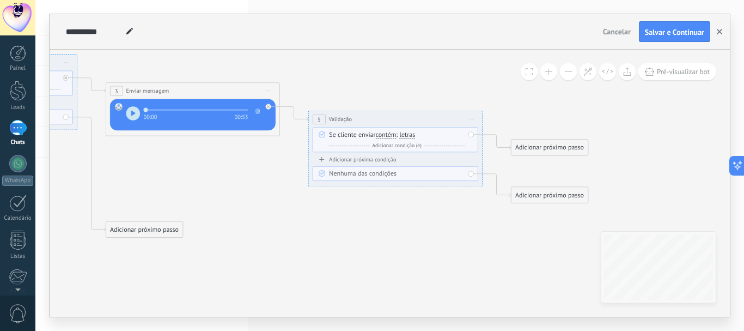
drag, startPoint x: 625, startPoint y: 29, endPoint x: 718, endPoint y: 33, distance: 93.2
click at [718, 33] on use "button" at bounding box center [719, 31] width 5 height 5
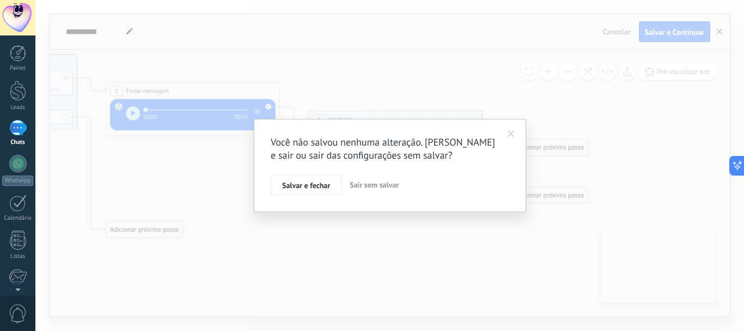
click at [718, 33] on div "Você não salvou nenhuma alteração. [PERSON_NAME] e sair ou sair das configuraçõ…" at bounding box center [389, 165] width 709 height 331
click at [362, 182] on span "Sair sem salvar" at bounding box center [374, 185] width 49 height 10
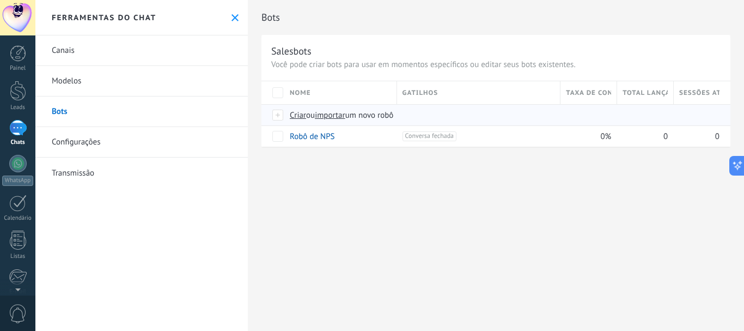
click at [294, 117] on span "Criar" at bounding box center [298, 115] width 16 height 10
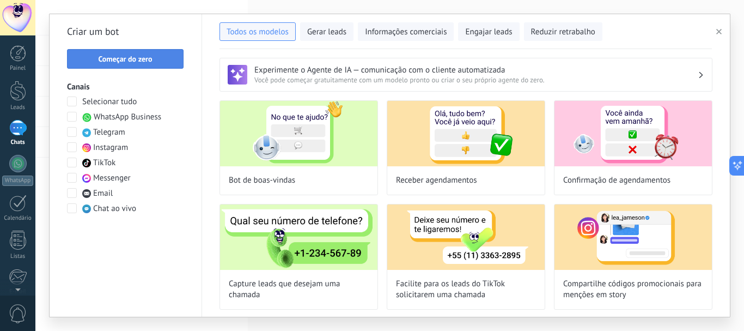
click at [111, 64] on button "Começar do zero" at bounding box center [125, 59] width 117 height 20
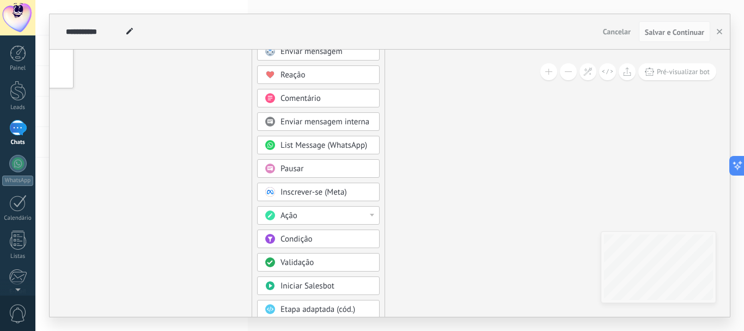
drag, startPoint x: 345, startPoint y: 235, endPoint x: 182, endPoint y: 86, distance: 220.9
click at [182, 86] on icon at bounding box center [217, 178] width 732 height 929
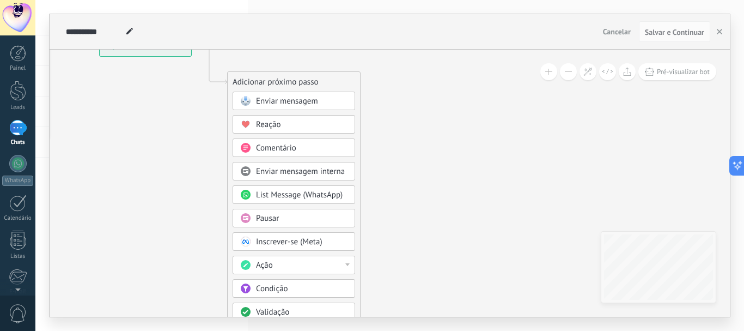
drag, startPoint x: 494, startPoint y: 154, endPoint x: 475, endPoint y: 210, distance: 59.2
click at [475, 210] on icon at bounding box center [193, 228] width 732 height 929
click at [323, 105] on div "Enviar mensagem" at bounding box center [301, 103] width 91 height 11
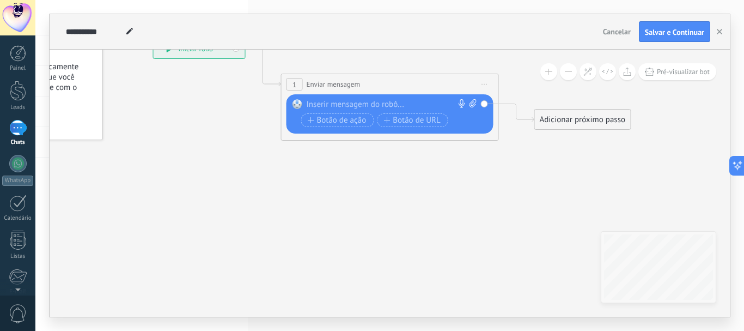
click at [414, 105] on div at bounding box center [388, 104] width 162 height 11
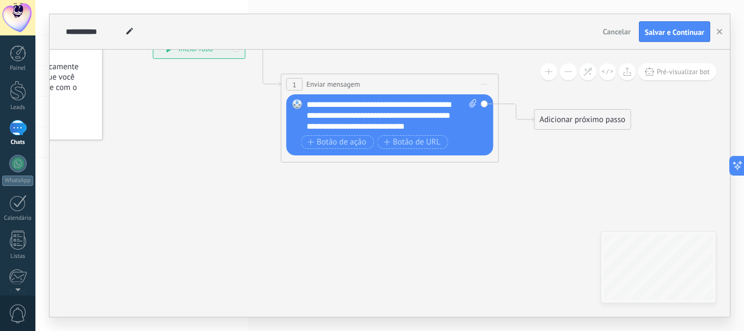
click at [564, 123] on div "Adicionar próximo passo" at bounding box center [583, 120] width 96 height 18
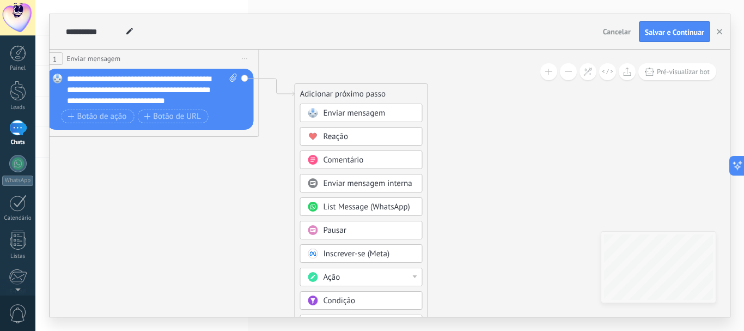
drag, startPoint x: 456, startPoint y: 272, endPoint x: 217, endPoint y: 247, distance: 241.0
click at [217, 247] on icon at bounding box center [133, 63] width 985 height 647
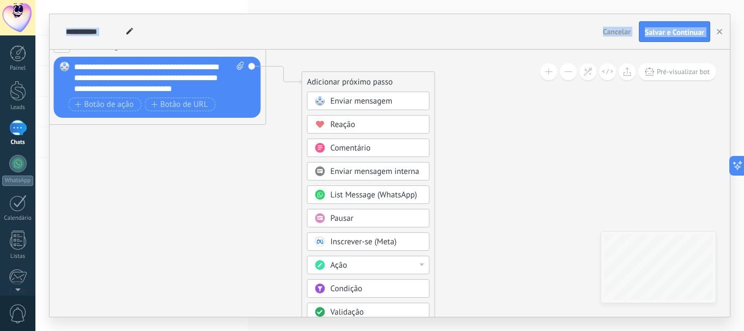
drag, startPoint x: 489, startPoint y: 247, endPoint x: 505, endPoint y: 7, distance: 240.2
click at [505, 7] on div "**********" at bounding box center [389, 165] width 709 height 331
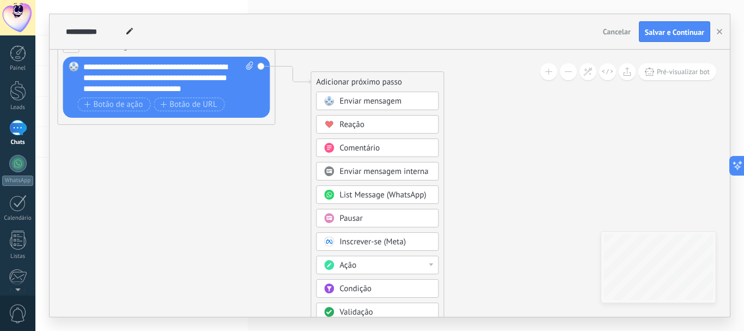
click at [404, 310] on div "Validação" at bounding box center [385, 312] width 91 height 11
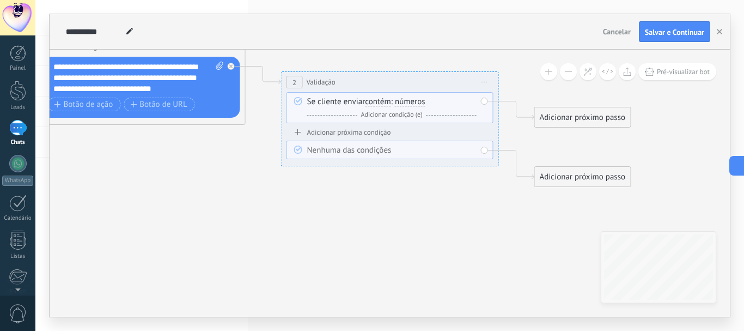
click at [414, 105] on span "números" at bounding box center [410, 101] width 30 height 9
click at [414, 105] on button "números" at bounding box center [457, 102] width 136 height 20
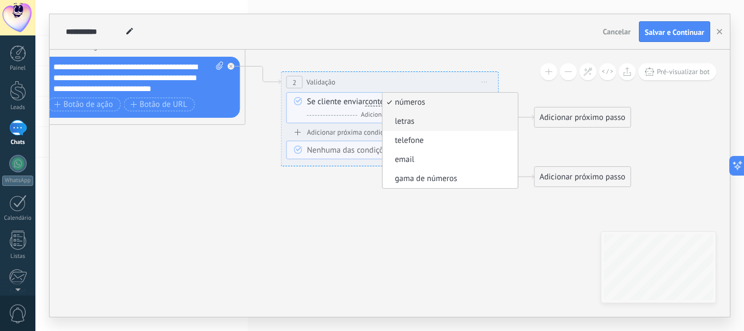
click at [418, 119] on span "letras" at bounding box center [449, 121] width 132 height 11
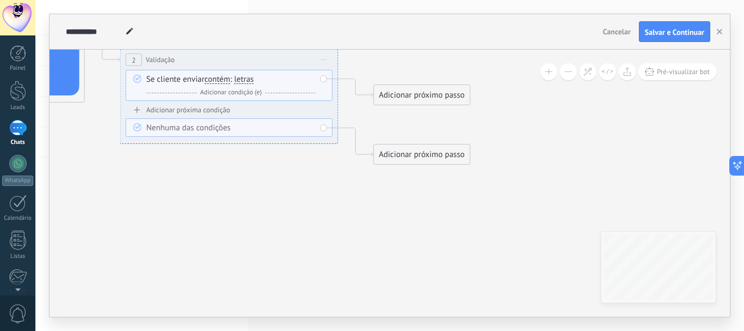
drag, startPoint x: 433, startPoint y: 207, endPoint x: 272, endPoint y: 185, distance: 162.7
click at [272, 185] on icon at bounding box center [86, 71] width 1238 height 731
click at [411, 91] on div "Adicionar próximo passo" at bounding box center [422, 95] width 96 height 18
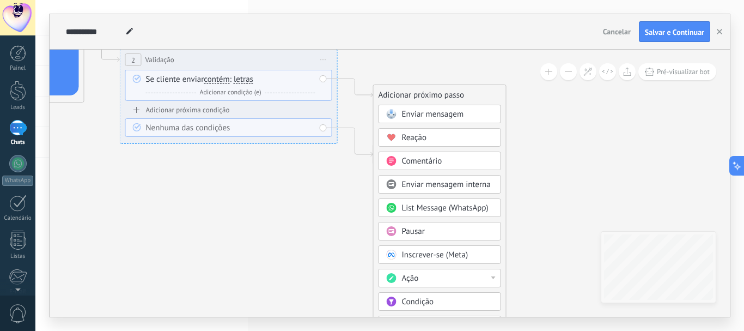
click at [430, 115] on span "Enviar mensagem" at bounding box center [433, 114] width 62 height 10
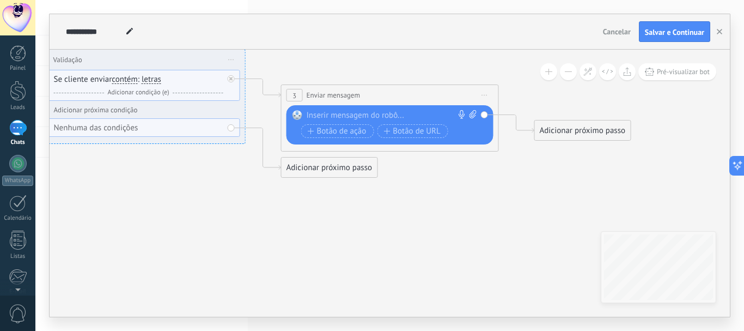
click at [475, 117] on icon at bounding box center [472, 114] width 7 height 8
click input "Upload" at bounding box center [0, 0] width 0 height 0
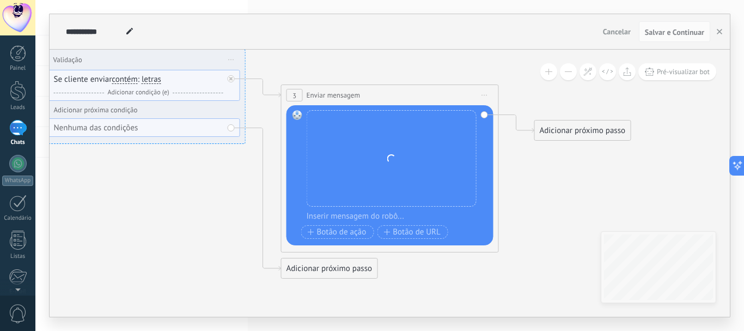
click at [564, 129] on div "Adicionar próximo passo" at bounding box center [583, 130] width 96 height 18
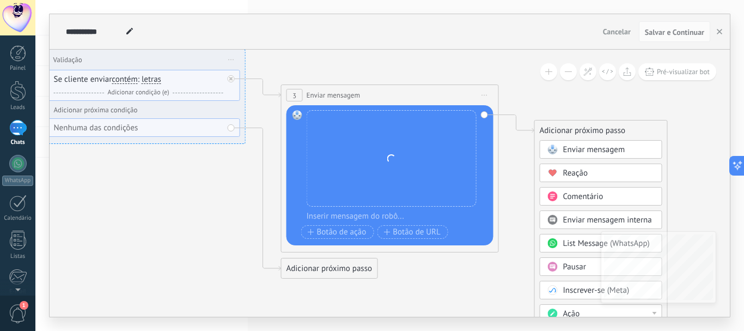
click at [598, 153] on span "Enviar mensagem" at bounding box center [594, 149] width 62 height 10
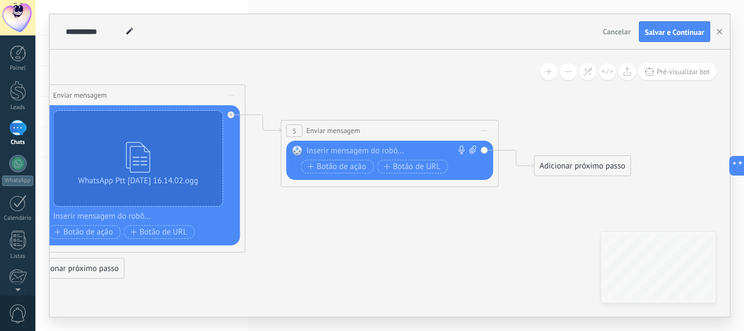
click at [345, 146] on div at bounding box center [388, 150] width 162 height 11
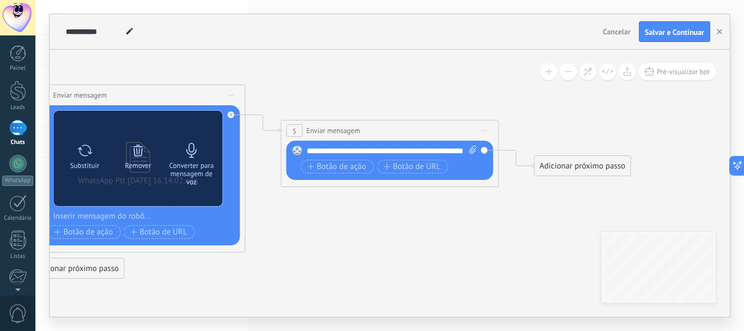
click at [200, 166] on div "Converter para mensagem de voz" at bounding box center [192, 173] width 46 height 25
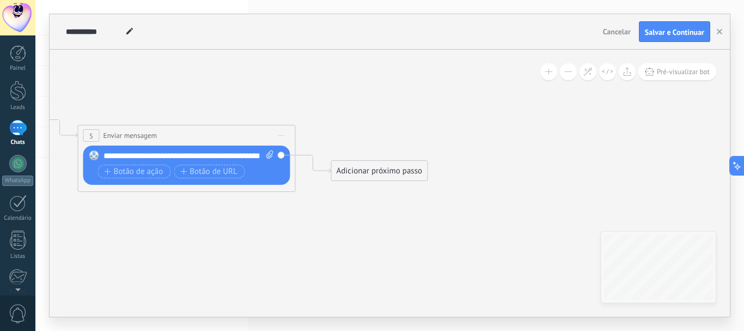
drag, startPoint x: 495, startPoint y: 231, endPoint x: 291, endPoint y: 236, distance: 203.2
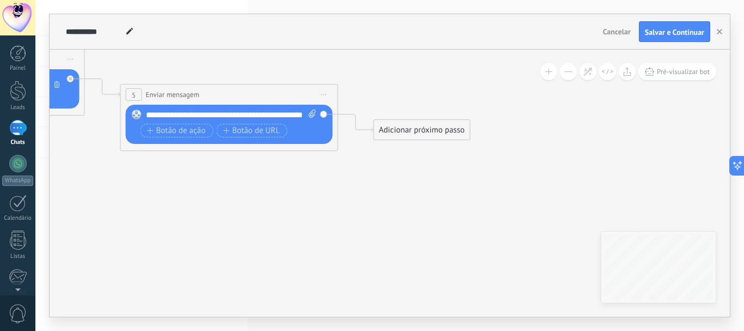
drag, startPoint x: 156, startPoint y: 261, endPoint x: 198, endPoint y: 221, distance: 58.9
click at [410, 130] on div "Adicionar próximo passo" at bounding box center [422, 130] width 96 height 18
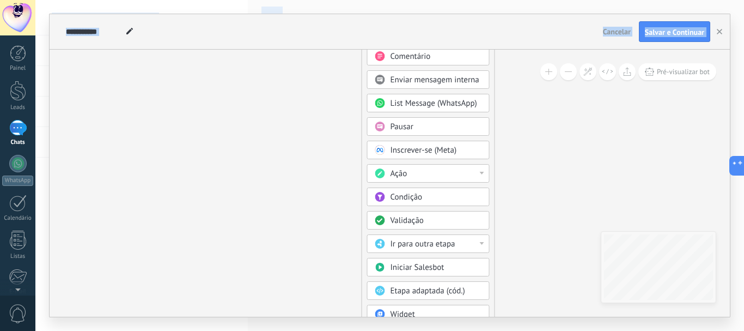
drag, startPoint x: 545, startPoint y: 231, endPoint x: 533, endPoint y: -6, distance: 237.2
click at [533, 0] on html ".abccls-1,.abccls-2{fill-rule:evenodd}.abccls-2{fill:#fff} .abfcls-1{fill:none}…" at bounding box center [372, 165] width 744 height 331
click at [440, 223] on div "Validação" at bounding box center [435, 220] width 91 height 11
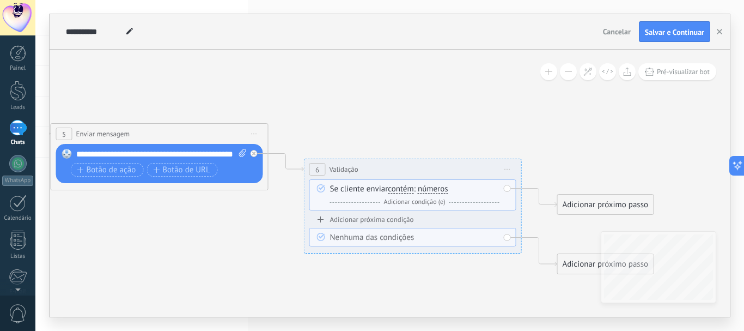
drag, startPoint x: 447, startPoint y: 133, endPoint x: 470, endPoint y: 312, distance: 180.6
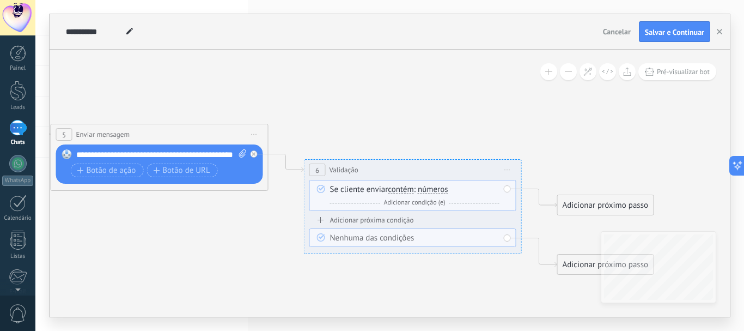
click at [443, 191] on span "números" at bounding box center [433, 189] width 30 height 9
click at [443, 191] on button "números" at bounding box center [480, 190] width 136 height 20
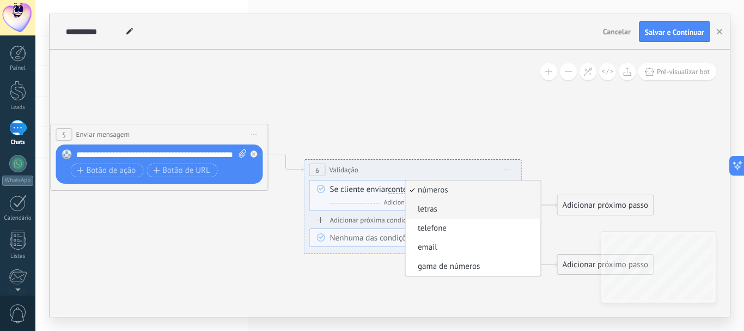
click at [437, 211] on span "letras" at bounding box center [472, 209] width 132 height 11
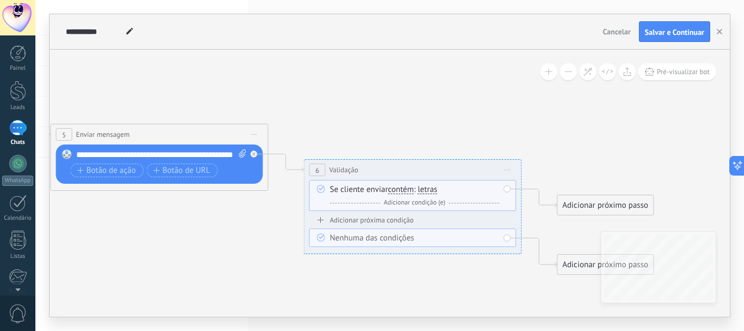
drag, startPoint x: 596, startPoint y: 175, endPoint x: 472, endPoint y: 57, distance: 171.4
drag, startPoint x: 472, startPoint y: 57, endPoint x: 381, endPoint y: 126, distance: 113.9
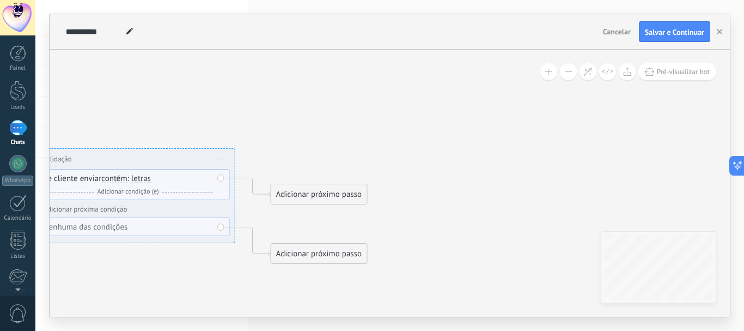
drag, startPoint x: 606, startPoint y: 152, endPoint x: 320, endPoint y: 142, distance: 286.7
click at [322, 194] on div "Adicionar próximo passo" at bounding box center [319, 194] width 96 height 18
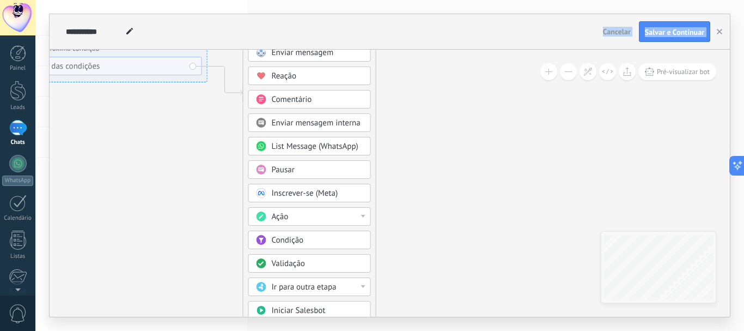
drag, startPoint x: 493, startPoint y: 212, endPoint x: 466, endPoint y: 22, distance: 192.1
click at [466, 22] on div "**********" at bounding box center [390, 165] width 680 height 302
drag, startPoint x: 456, startPoint y: 205, endPoint x: 510, endPoint y: 289, distance: 99.7
drag, startPoint x: 510, startPoint y: 289, endPoint x: 437, endPoint y: 112, distance: 191.8
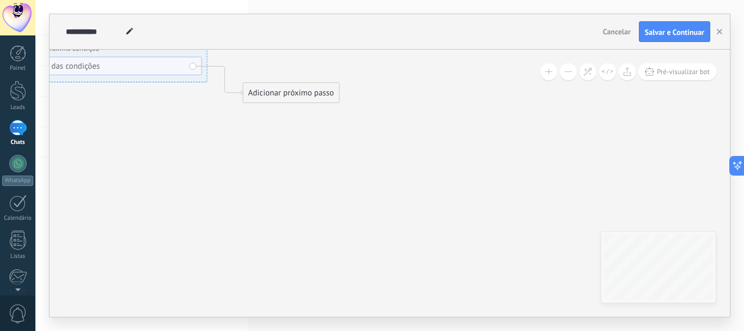
click at [317, 97] on div "Adicionar próximo passo" at bounding box center [291, 93] width 96 height 18
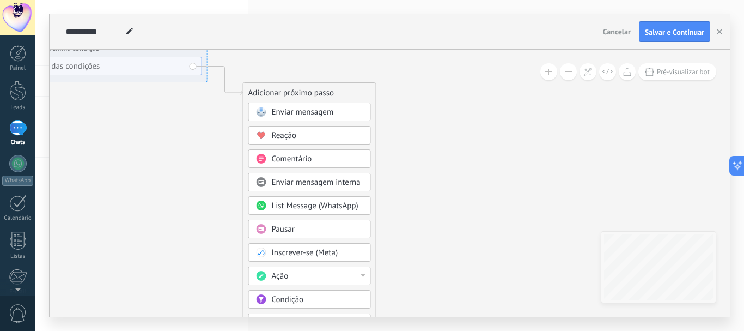
click at [319, 114] on span "Enviar mensagem" at bounding box center [303, 112] width 62 height 10
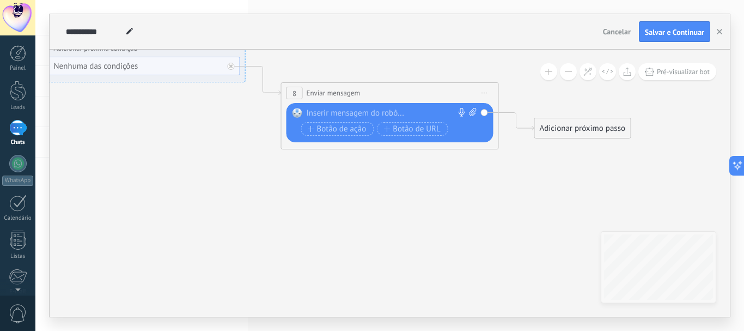
click at [469, 115] on icon at bounding box center [472, 112] width 7 height 8
click input "Upload" at bounding box center [0, 0] width 0 height 0
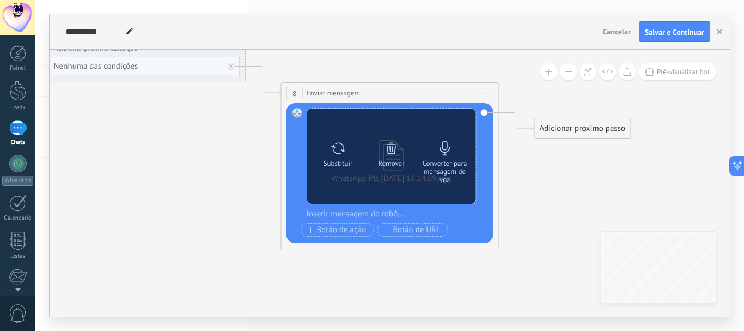
click at [442, 152] on icon at bounding box center [444, 148] width 15 height 15
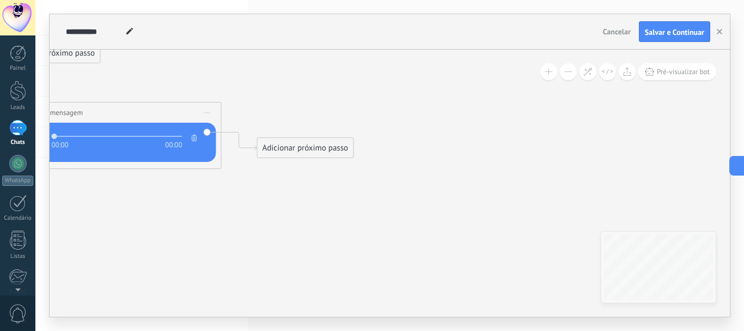
drag, startPoint x: 576, startPoint y: 209, endPoint x: 299, endPoint y: 229, distance: 277.9
click at [303, 149] on div "Adicionar próximo passo" at bounding box center [306, 148] width 96 height 18
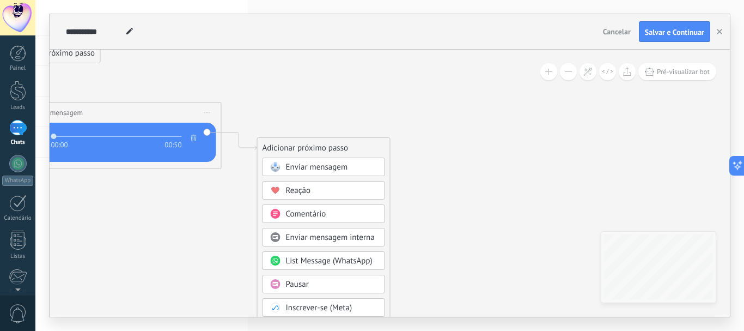
click at [315, 168] on span "Enviar mensagem" at bounding box center [317, 167] width 62 height 10
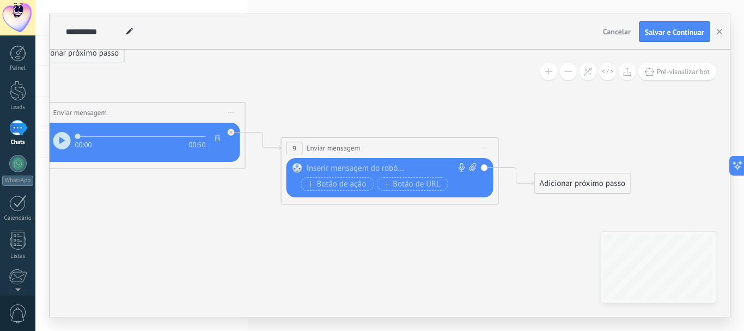
click at [334, 171] on div at bounding box center [388, 168] width 162 height 11
click at [589, 185] on div "Adicionar próximo passo" at bounding box center [583, 183] width 96 height 18
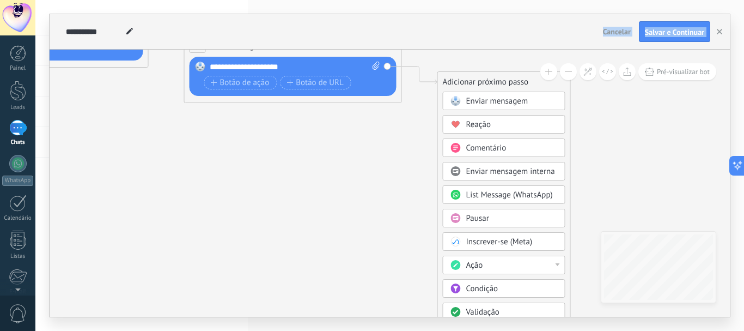
drag, startPoint x: 460, startPoint y: 273, endPoint x: 363, endPoint y: 45, distance: 248.4
click at [363, 45] on div "**********" at bounding box center [390, 165] width 680 height 302
click at [480, 312] on span "Validação" at bounding box center [482, 312] width 33 height 10
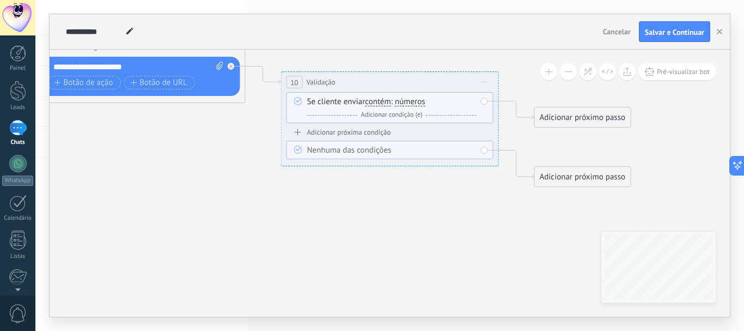
click at [403, 102] on span "números" at bounding box center [410, 101] width 30 height 9
click at [403, 102] on button "números" at bounding box center [457, 102] width 136 height 20
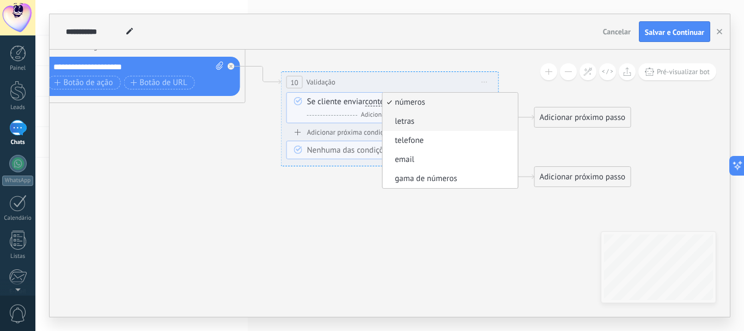
click at [410, 128] on li "letras" at bounding box center [450, 121] width 135 height 19
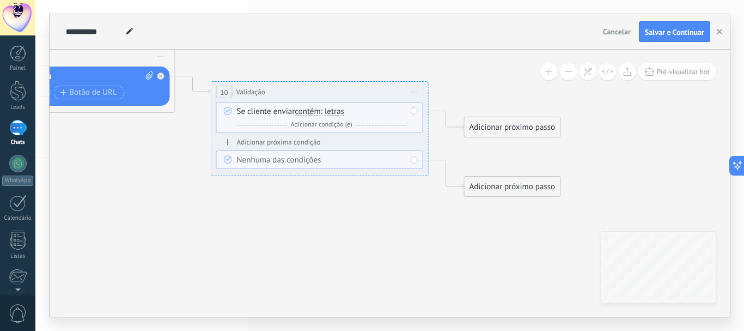
drag, startPoint x: 347, startPoint y: 213, endPoint x: 277, endPoint y: 223, distance: 70.9
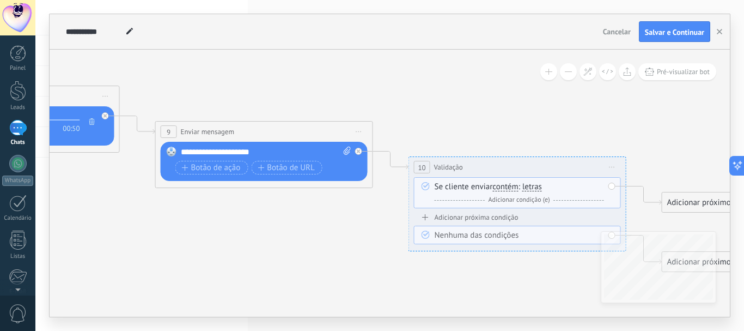
drag, startPoint x: 149, startPoint y: 200, endPoint x: 347, endPoint y: 276, distance: 211.5
click at [609, 169] on span "Iniciar pré-visualização aqui [GEOGRAPHIC_DATA] Duplicar Excluir" at bounding box center [611, 167] width 17 height 16
click at [613, 168] on span "Iniciar pré-visualização aqui [GEOGRAPHIC_DATA] Duplicar Excluir" at bounding box center [611, 167] width 17 height 16
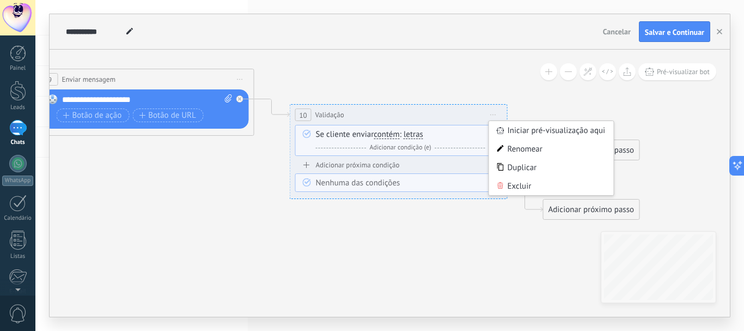
drag, startPoint x: 635, startPoint y: 131, endPoint x: 514, endPoint y: 75, distance: 133.5
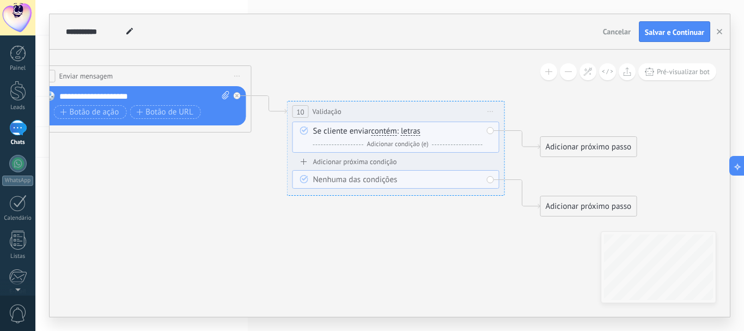
click at [488, 111] on icon at bounding box center [490, 111] width 5 height 1
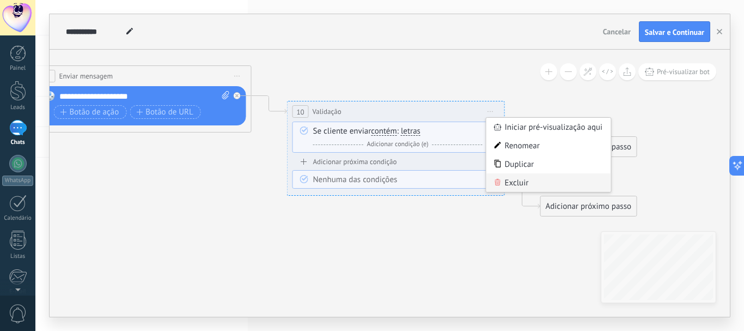
click at [502, 188] on div "Excluir" at bounding box center [548, 182] width 125 height 19
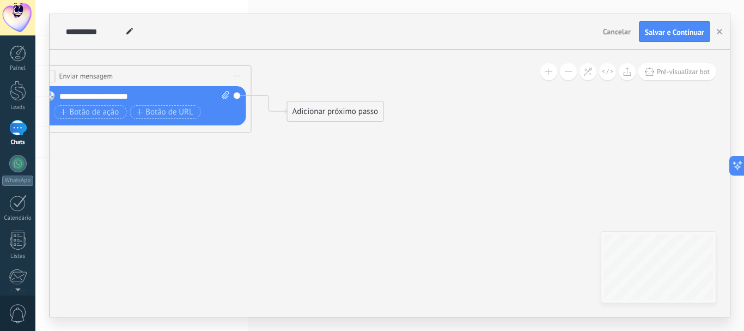
click at [365, 115] on div "Adicionar próximo passo" at bounding box center [336, 111] width 96 height 18
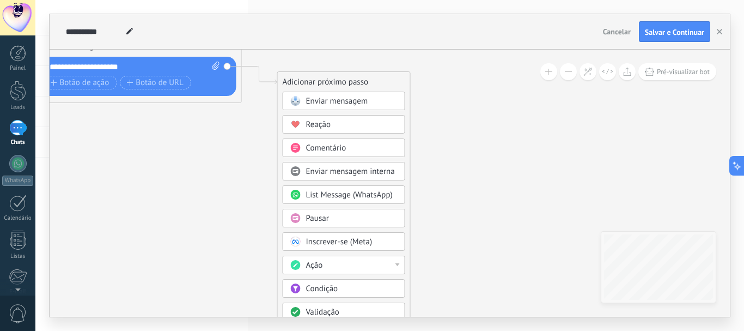
drag, startPoint x: 470, startPoint y: 244, endPoint x: 460, endPoint y: 80, distance: 164.8
click at [366, 102] on span "Enviar mensagem" at bounding box center [337, 101] width 62 height 10
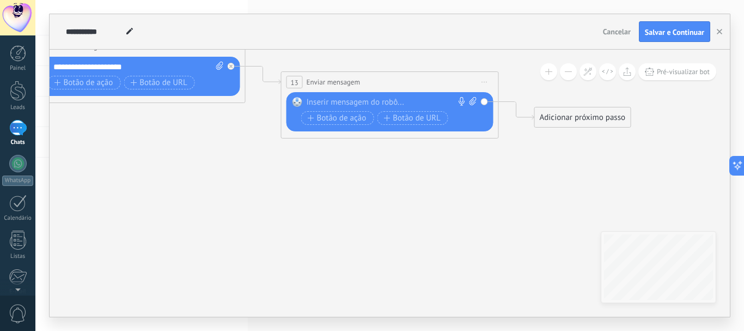
click at [366, 102] on div at bounding box center [388, 102] width 162 height 11
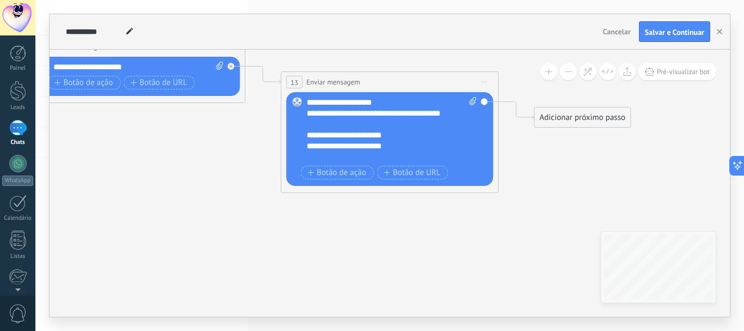
scroll to position [65, 0]
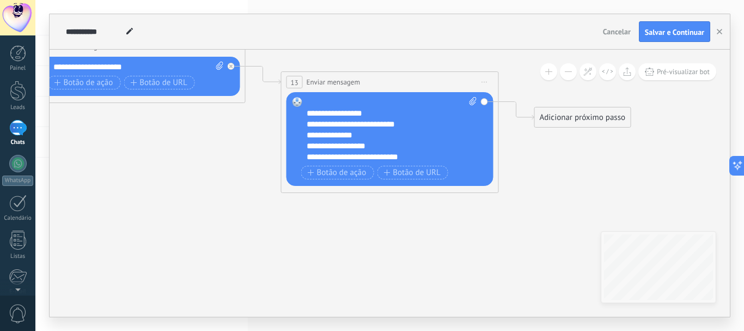
click at [473, 101] on icon at bounding box center [472, 101] width 7 height 8
click input "Upload" at bounding box center [0, 0] width 0 height 0
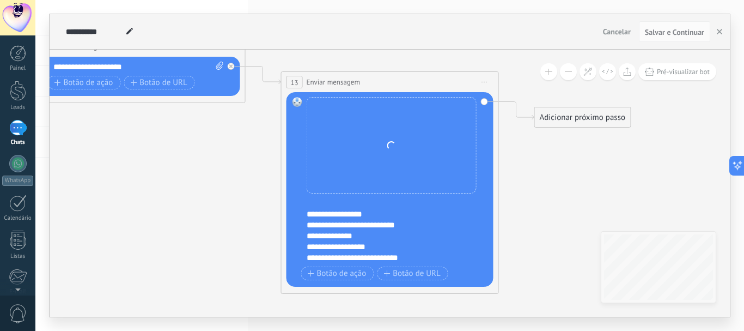
click at [591, 125] on div "Adicionar próximo passo" at bounding box center [583, 117] width 96 height 18
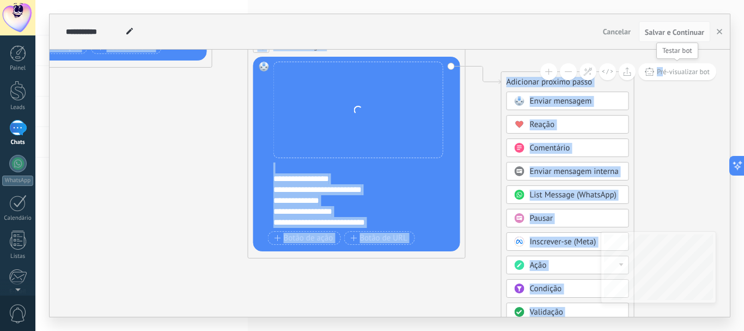
drag, startPoint x: 695, startPoint y: 167, endPoint x: 662, endPoint y: 72, distance: 99.9
click at [662, 72] on div "**********" at bounding box center [390, 183] width 680 height 267
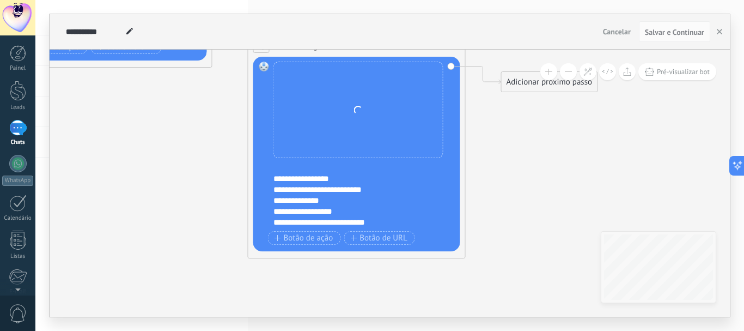
click at [533, 88] on div "Adicionar próximo passo" at bounding box center [550, 82] width 96 height 18
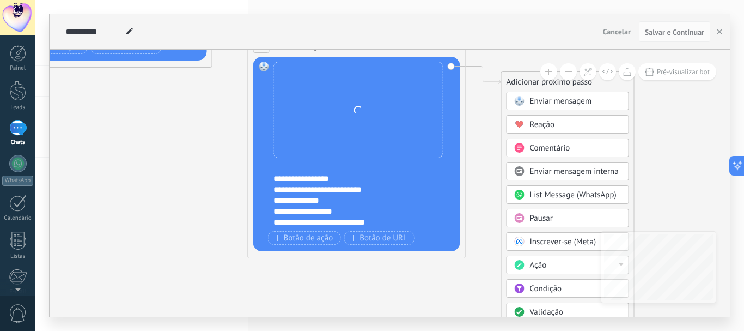
click at [521, 309] on circle at bounding box center [519, 312] width 10 height 10
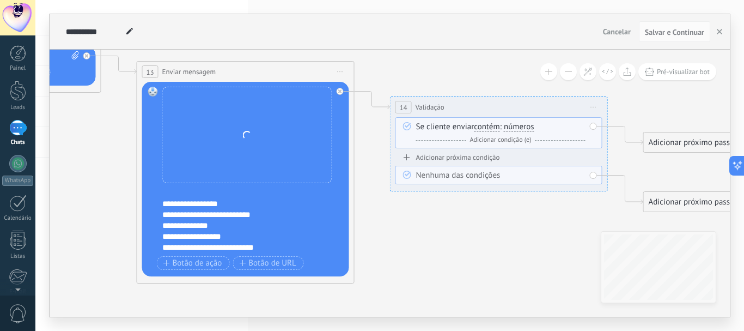
drag, startPoint x: 307, startPoint y: 233, endPoint x: 416, endPoint y: 258, distance: 111.8
click at [521, 127] on span "números" at bounding box center [519, 127] width 30 height 9
click at [521, 127] on button "números" at bounding box center [566, 127] width 136 height 20
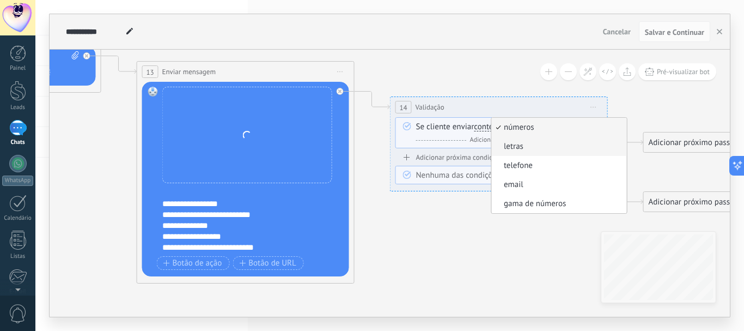
click at [516, 152] on li "letras" at bounding box center [559, 146] width 135 height 19
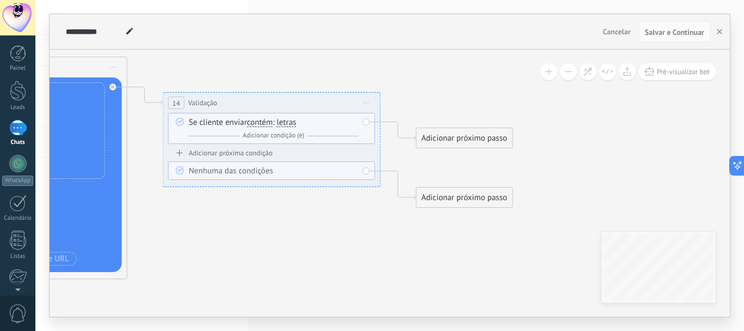
drag, startPoint x: 483, startPoint y: 239, endPoint x: 254, endPoint y: 235, distance: 228.2
click at [413, 141] on icon at bounding box center [397, 131] width 35 height 19
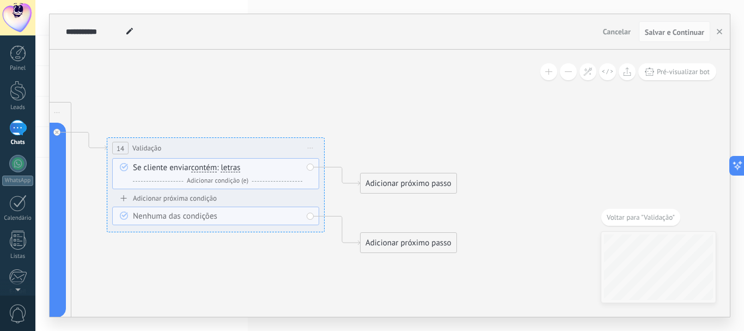
click at [435, 184] on div "Adicionar próximo passo" at bounding box center [409, 183] width 96 height 18
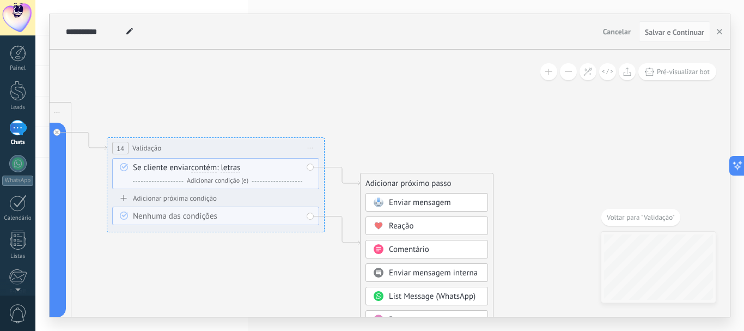
click at [424, 196] on div "Enviar mensagem" at bounding box center [426, 202] width 123 height 19
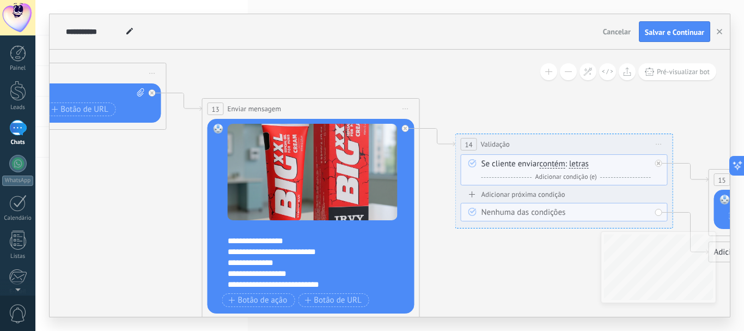
drag, startPoint x: 130, startPoint y: 252, endPoint x: 558, endPoint y: 248, distance: 427.5
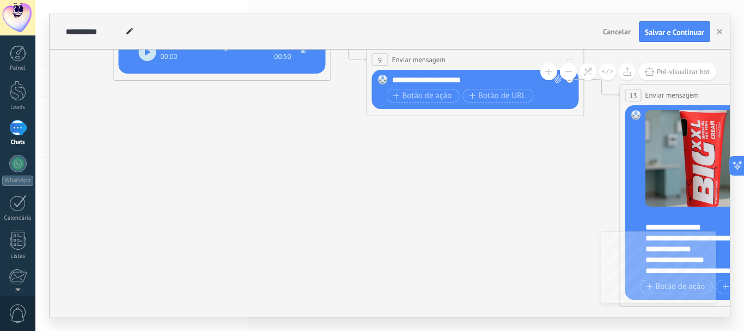
drag, startPoint x: 114, startPoint y: 248, endPoint x: 532, endPoint y: 234, distance: 417.9
click at [532, 234] on icon at bounding box center [79, 24] width 3264 height 1109
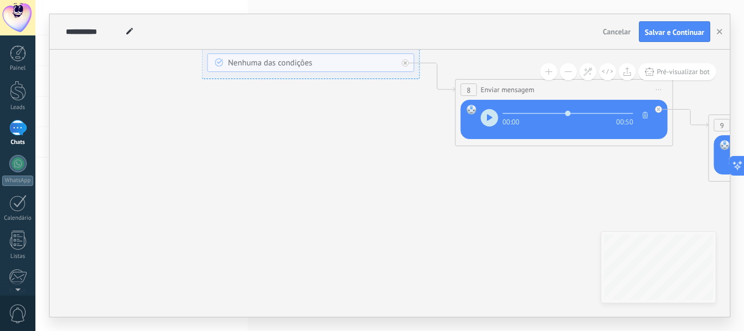
drag, startPoint x: 220, startPoint y: 176, endPoint x: 562, endPoint y: 242, distance: 348.2
click at [562, 242] on icon at bounding box center [421, 89] width 3264 height 1109
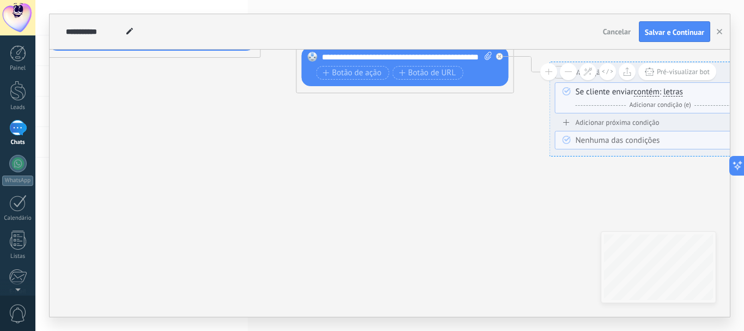
drag, startPoint x: 189, startPoint y: 192, endPoint x: 536, endPoint y: 270, distance: 356.0
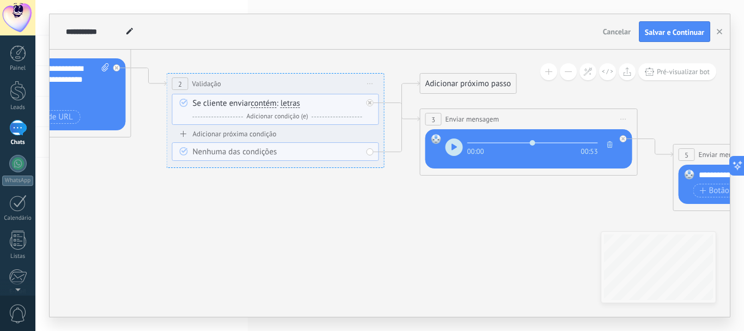
drag, startPoint x: 139, startPoint y: 187, endPoint x: 516, endPoint y: 305, distance: 394.8
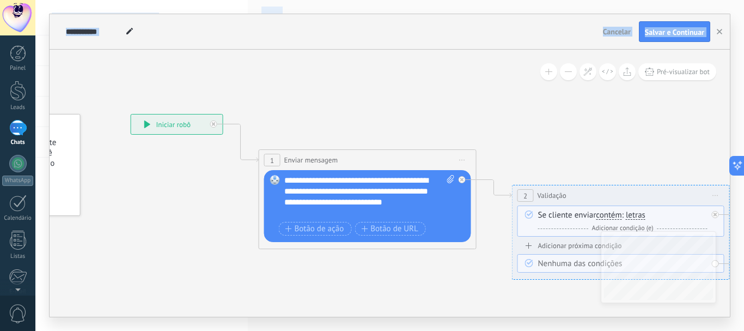
drag, startPoint x: 144, startPoint y: 234, endPoint x: 490, endPoint y: 346, distance: 362.9
click at [490, 330] on html ".abccls-1,.abccls-2{fill-rule:evenodd}.abccls-2{fill:#fff} .abfcls-1{fill:none}…" at bounding box center [372, 165] width 744 height 331
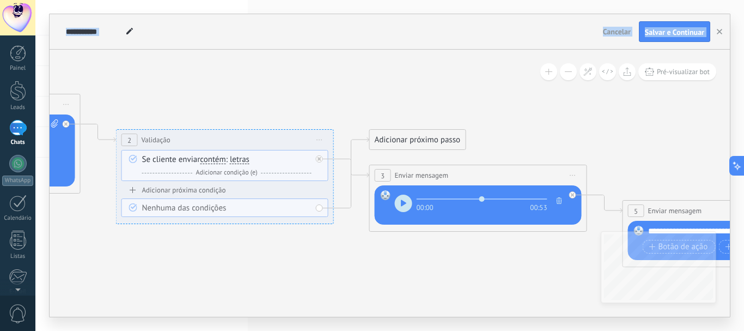
drag, startPoint x: 444, startPoint y: 288, endPoint x: 48, endPoint y: 232, distance: 399.8
click at [48, 232] on div "**********" at bounding box center [389, 165] width 709 height 331
click at [403, 204] on use "button" at bounding box center [403, 202] width 5 height 7
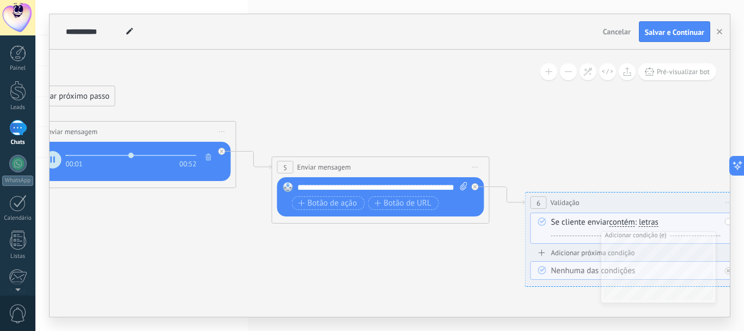
drag, startPoint x: 545, startPoint y: 248, endPoint x: 194, endPoint y: 204, distance: 353.4
click at [194, 204] on icon at bounding box center [744, 296] width 3264 height 1109
click at [56, 162] on button "button" at bounding box center [52, 159] width 17 height 17
type input "****"
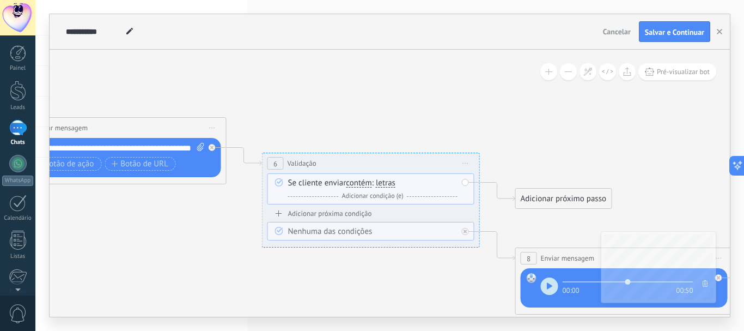
drag, startPoint x: 459, startPoint y: 266, endPoint x: 184, endPoint y: 221, distance: 279.3
click at [184, 221] on icon at bounding box center [481, 257] width 3264 height 1109
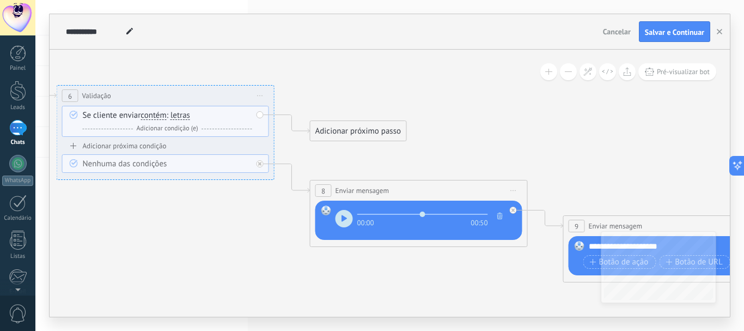
drag, startPoint x: 434, startPoint y: 290, endPoint x: 237, endPoint y: 227, distance: 206.5
click at [237, 227] on icon at bounding box center [275, 190] width 3264 height 1109
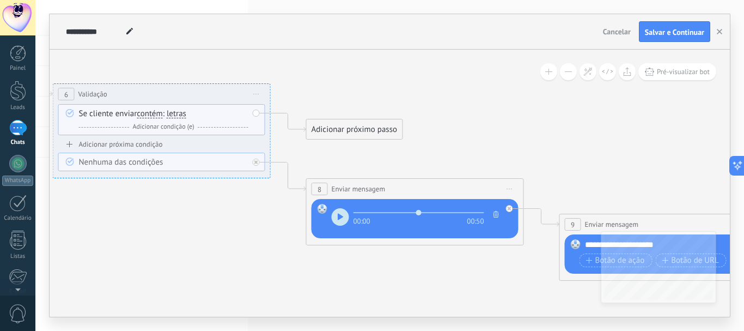
click at [344, 222] on button "button" at bounding box center [340, 216] width 17 height 17
type input "****"
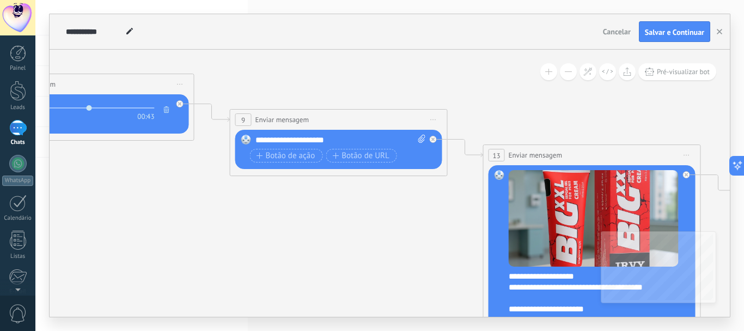
drag, startPoint x: 478, startPoint y: 272, endPoint x: 148, endPoint y: 168, distance: 346.2
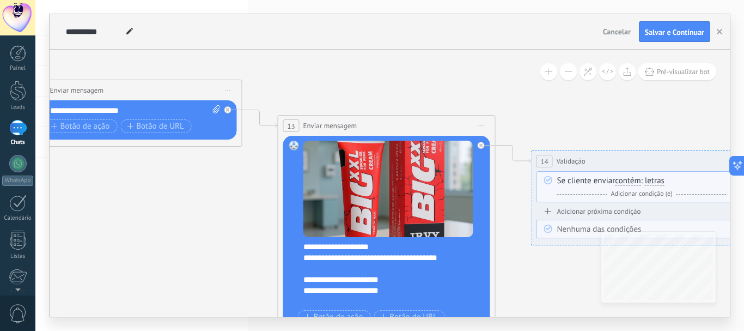
drag, startPoint x: 413, startPoint y: 242, endPoint x: 207, endPoint y: 212, distance: 207.4
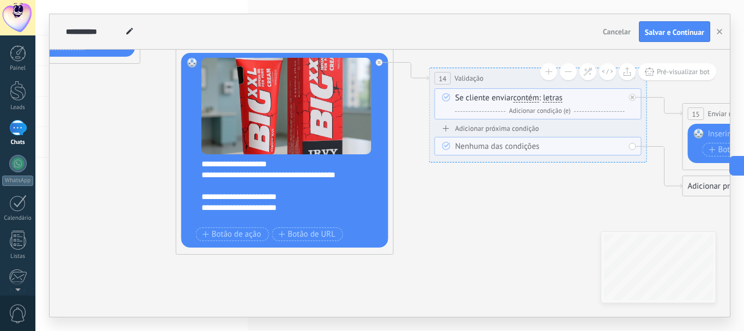
drag, startPoint x: 216, startPoint y: 198, endPoint x: 114, endPoint y: 115, distance: 130.8
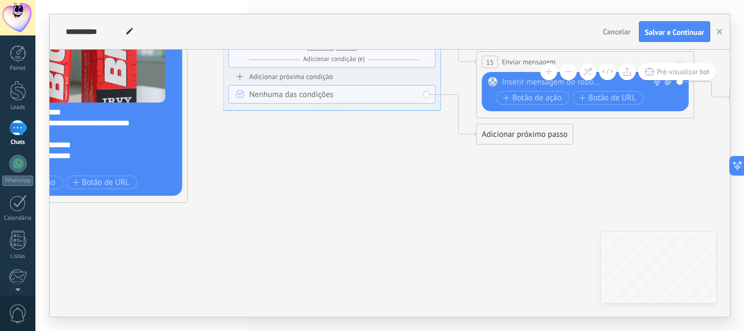
drag, startPoint x: 591, startPoint y: 209, endPoint x: 385, endPoint y: 157, distance: 212.8
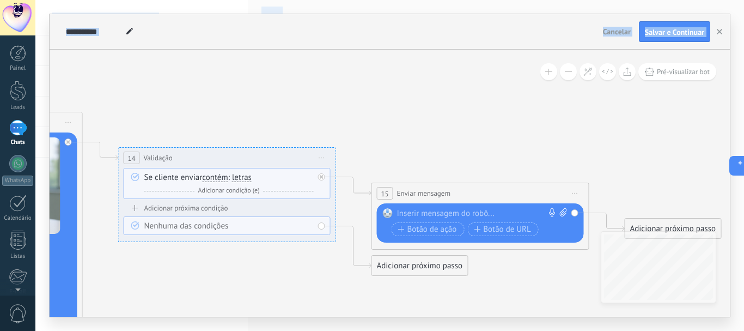
drag, startPoint x: 428, startPoint y: 206, endPoint x: 319, endPoint y: 338, distance: 170.6
click at [319, 330] on html ".abccls-1,.abccls-2{fill-rule:evenodd}.abccls-2{fill:#fff} .abfcls-1{fill:none}…" at bounding box center [372, 165] width 744 height 331
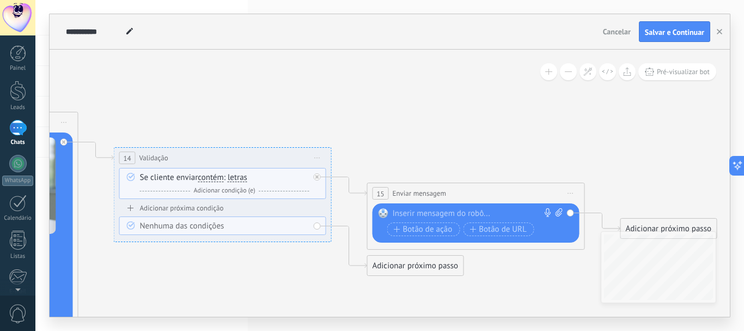
click at [410, 210] on div at bounding box center [474, 213] width 162 height 11
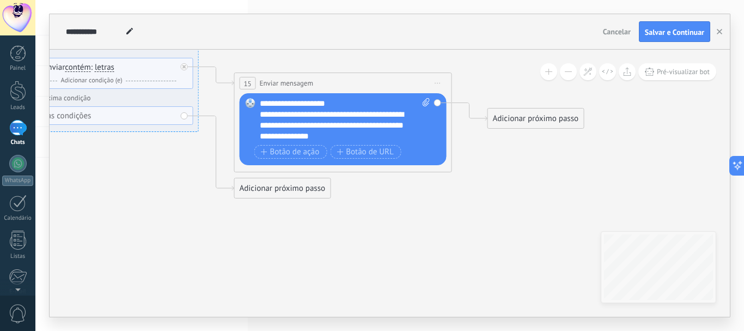
drag, startPoint x: 485, startPoint y: 163, endPoint x: 352, endPoint y: 53, distance: 172.9
click at [537, 117] on div "Adicionar próximo passo" at bounding box center [535, 118] width 96 height 18
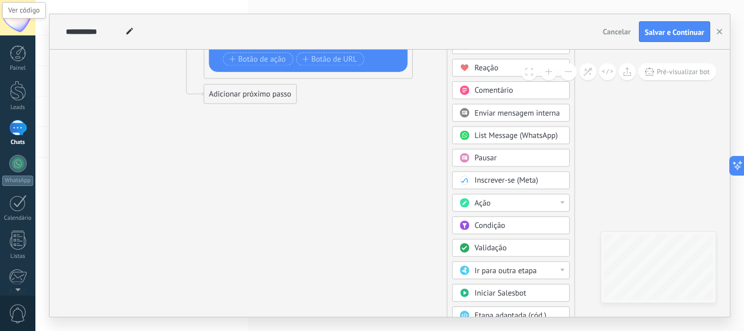
drag, startPoint x: 605, startPoint y: 170, endPoint x: 614, endPoint y: 79, distance: 91.4
click at [614, 79] on div "**********" at bounding box center [390, 183] width 680 height 267
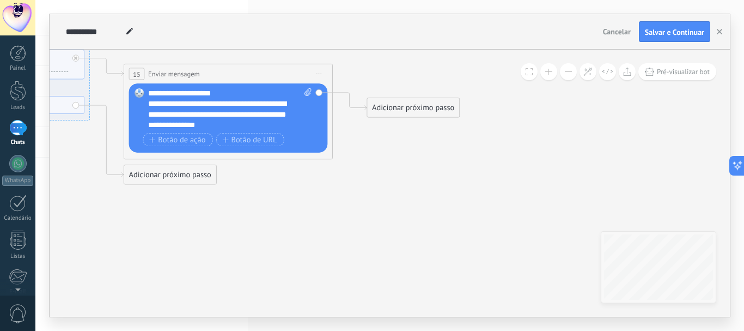
drag, startPoint x: 446, startPoint y: 176, endPoint x: 375, endPoint y: 227, distance: 87.4
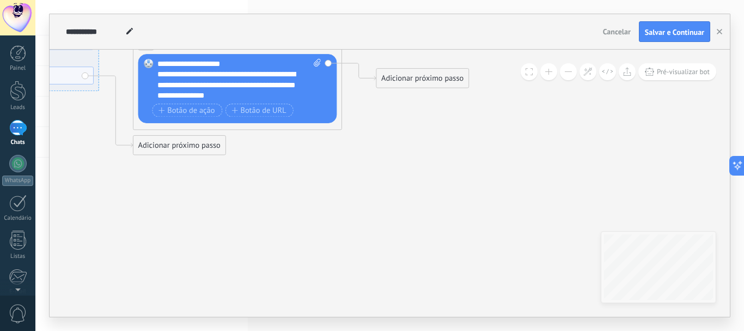
click at [429, 75] on div "Adicionar próximo passo" at bounding box center [422, 78] width 92 height 17
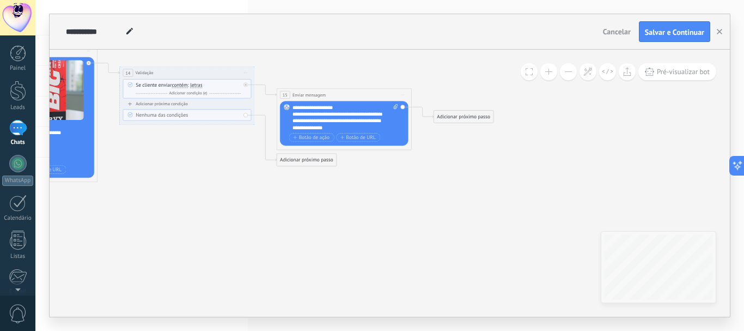
click at [470, 117] on div "Adicionar próximo passo" at bounding box center [463, 116] width 59 height 11
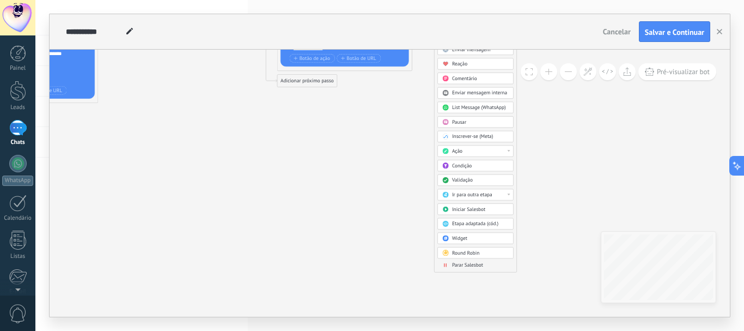
drag, startPoint x: 543, startPoint y: 221, endPoint x: 542, endPoint y: 131, distance: 89.3
click at [469, 267] on span "Parar Salesbot" at bounding box center [466, 264] width 31 height 7
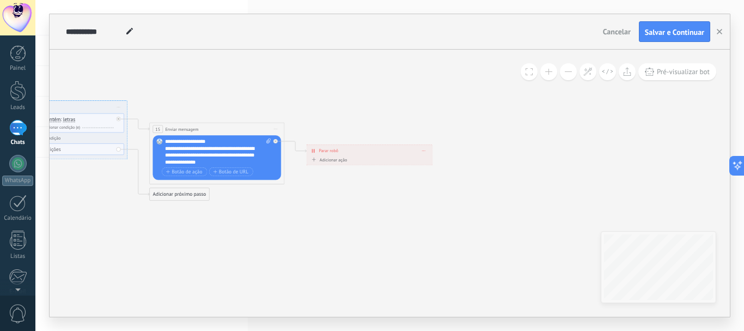
drag, startPoint x: 398, startPoint y: 135, endPoint x: 377, endPoint y: 248, distance: 115.1
click at [119, 33] on input "**********" at bounding box center [94, 31] width 57 height 9
type input "**********"
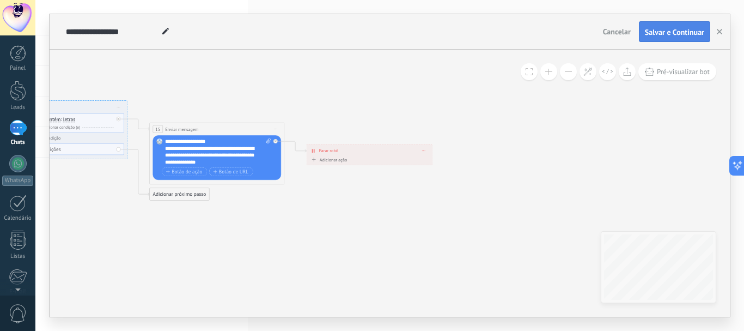
click at [680, 36] on span "Salvar e Continuar" at bounding box center [674, 32] width 59 height 8
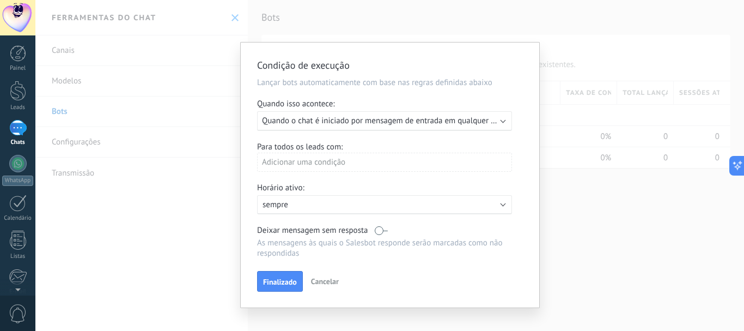
click at [451, 128] on div "Executar: Quando o chat é iniciado por mensagem de entrada em qualquer canal" at bounding box center [384, 121] width 255 height 20
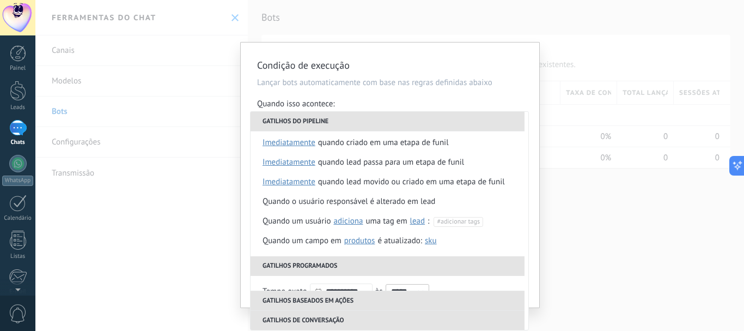
scroll to position [0, 0]
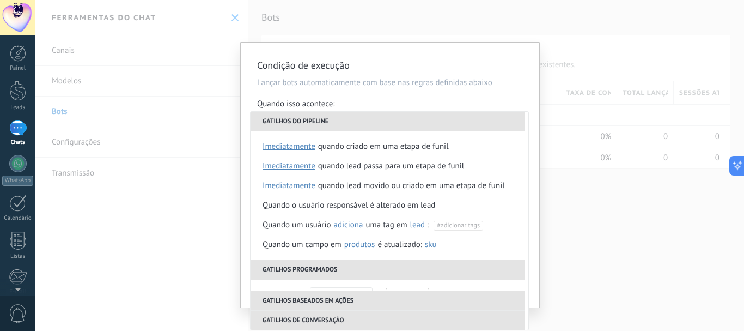
click at [414, 63] on h2 "Condição de execução" at bounding box center [384, 65] width 255 height 13
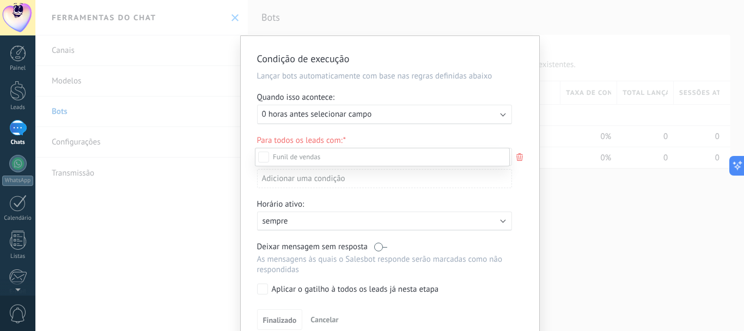
click at [414, 64] on div at bounding box center [389, 165] width 709 height 331
click at [380, 115] on div "Executar: 0 horas antes selecionar campo" at bounding box center [380, 114] width 236 height 10
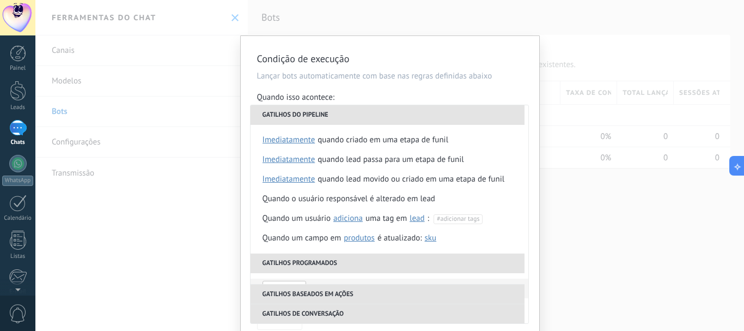
click at [602, 98] on div "Condição de execução Lançar bots automaticamente com base nas regras definidas …" at bounding box center [389, 165] width 709 height 331
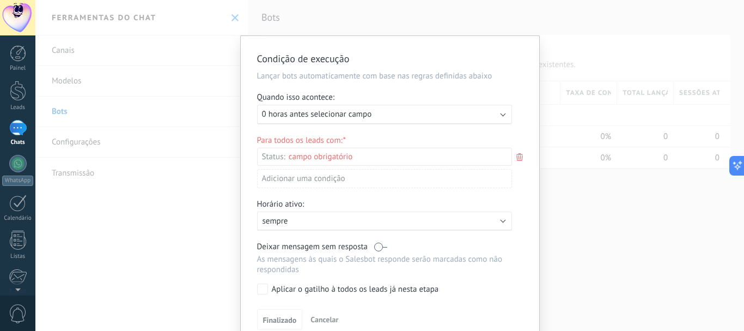
click at [287, 115] on span "0 horas antes selecionar campo" at bounding box center [317, 114] width 110 height 10
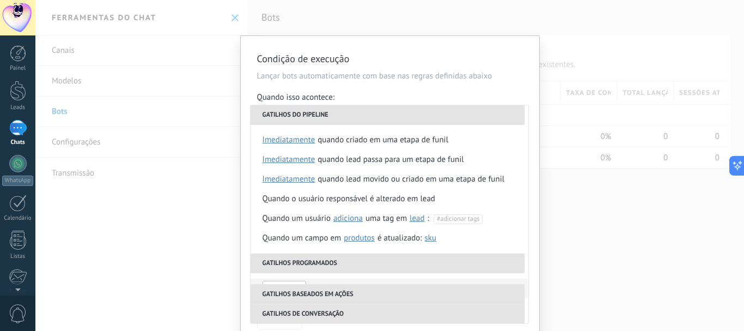
click at [664, 114] on div "Condição de execução Lançar bots automaticamente com base nas regras definidas …" at bounding box center [389, 165] width 709 height 331
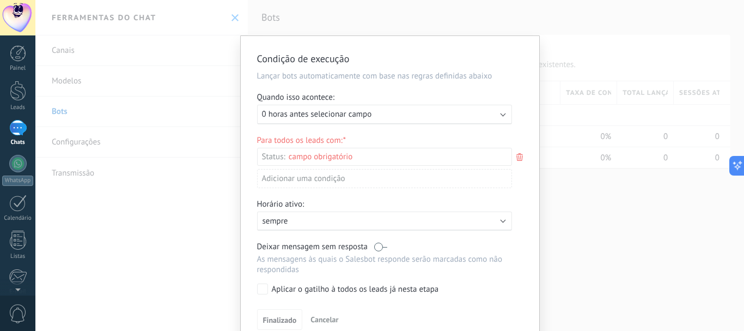
click at [554, 62] on div "Condição de execução Lançar bots automaticamente com base nas regras definidas …" at bounding box center [389, 165] width 709 height 331
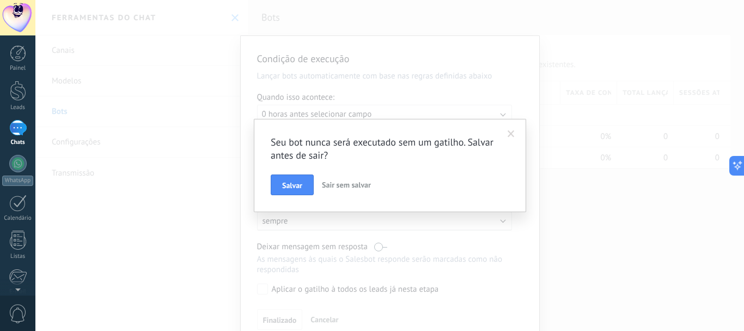
click at [510, 137] on span at bounding box center [511, 134] width 7 height 8
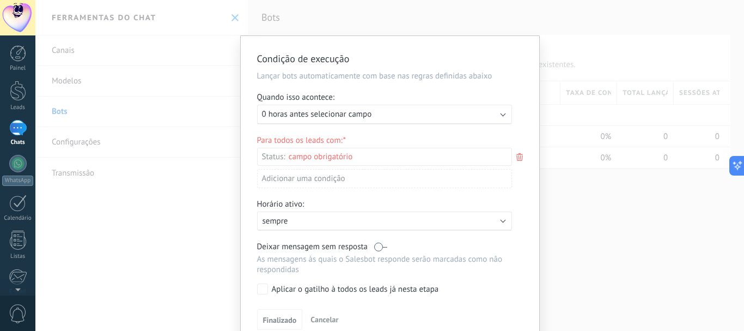
click at [0, 0] on div "Leads de entrada Contato inicial Discussões Tomada de decisão Discussão de cont…" at bounding box center [0, 0] width 0 height 0
click at [358, 82] on div at bounding box center [389, 165] width 709 height 331
click at [595, 214] on div "Condição de execução Lançar bots automaticamente com base nas regras definidas …" at bounding box center [389, 165] width 709 height 331
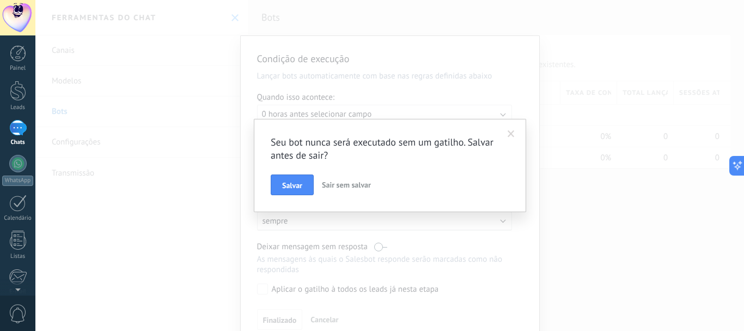
click at [597, 187] on div "Seu bot nunca será executado sem um gatilho. Salvar antes de sair? [PERSON_NAME…" at bounding box center [389, 165] width 709 height 331
click at [511, 130] on span at bounding box center [511, 134] width 18 height 19
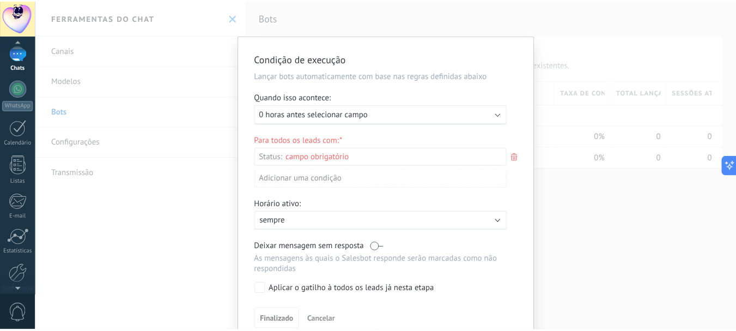
scroll to position [123, 0]
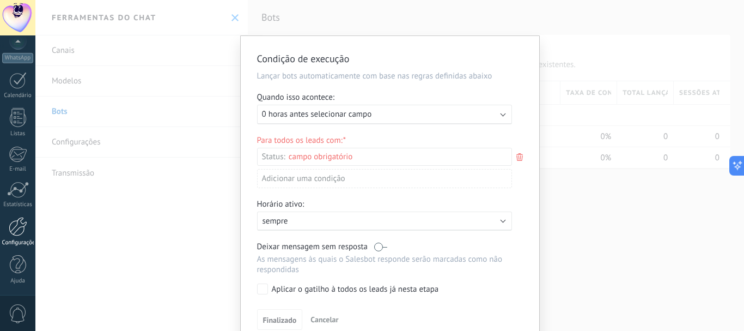
click at [16, 232] on div at bounding box center [18, 226] width 19 height 19
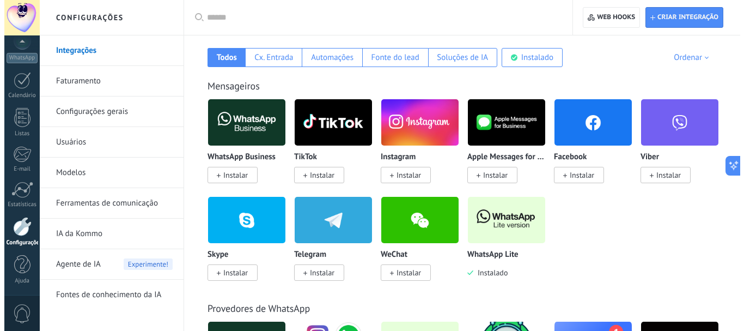
scroll to position [221, 0]
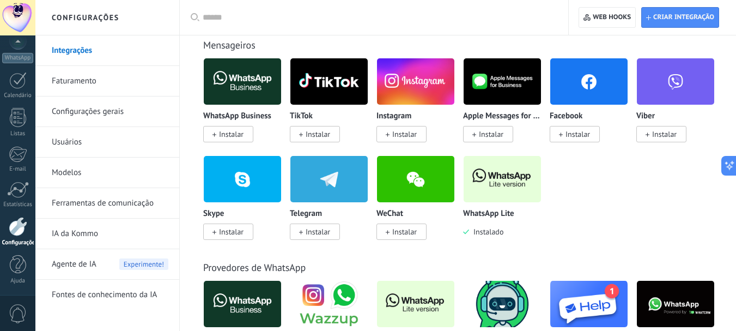
click at [485, 185] on img at bounding box center [501, 178] width 77 height 53
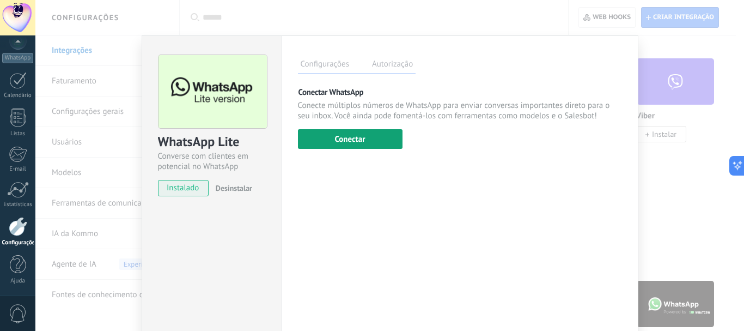
click at [377, 145] on button "Conectar" at bounding box center [350, 139] width 105 height 20
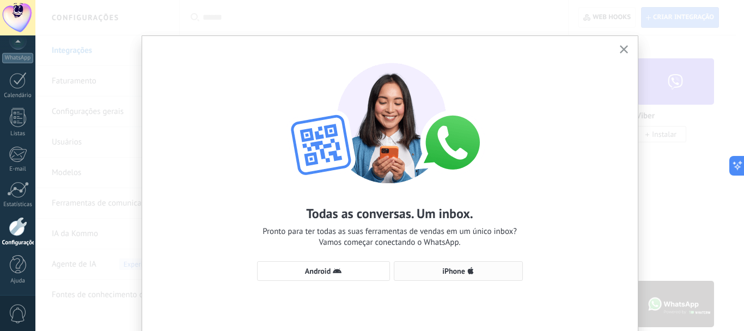
click at [442, 276] on button "iPhone" at bounding box center [458, 271] width 129 height 20
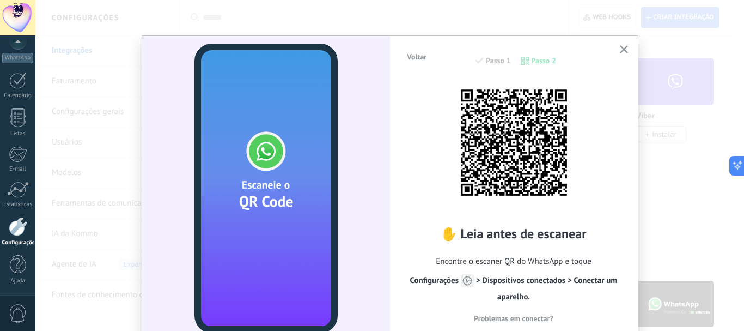
drag, startPoint x: 558, startPoint y: 312, endPoint x: 549, endPoint y: 283, distance: 30.8
click at [549, 283] on div "✋ Leia antes de escanear Encontre o escaner QR do WhatsApp e toque Configuraçõe…" at bounding box center [513, 275] width 215 height 101
click at [526, 319] on span "Problemas em conectar?" at bounding box center [514, 318] width 80 height 8
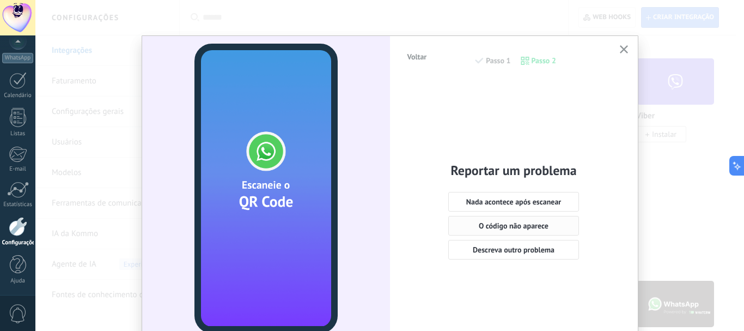
click at [510, 227] on span "O código não aparece" at bounding box center [514, 226] width 70 height 8
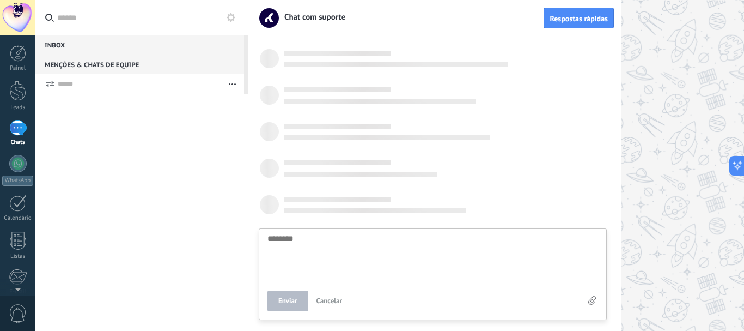
type textarea "********"
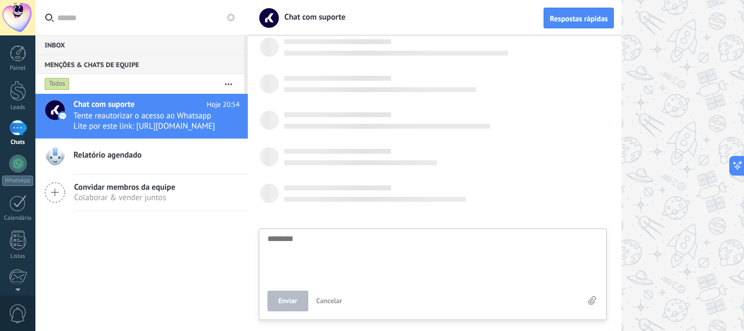
scroll to position [38, 0]
